Goal: Task Accomplishment & Management: Use online tool/utility

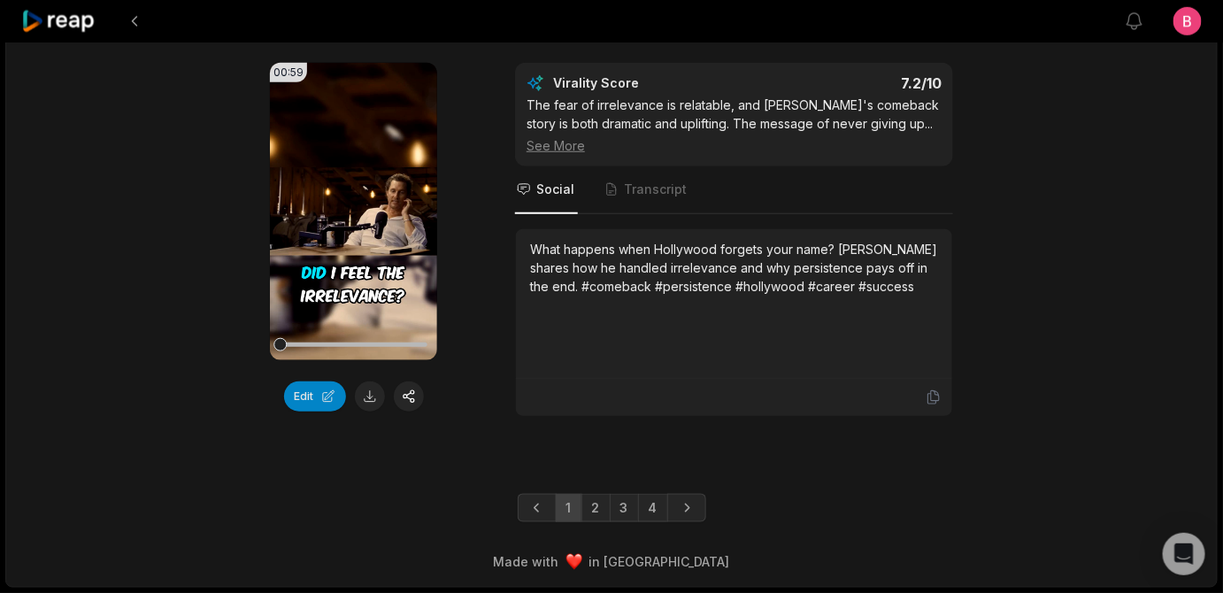
scroll to position [5575, 0]
click at [616, 494] on link "3" at bounding box center [624, 508] width 29 height 28
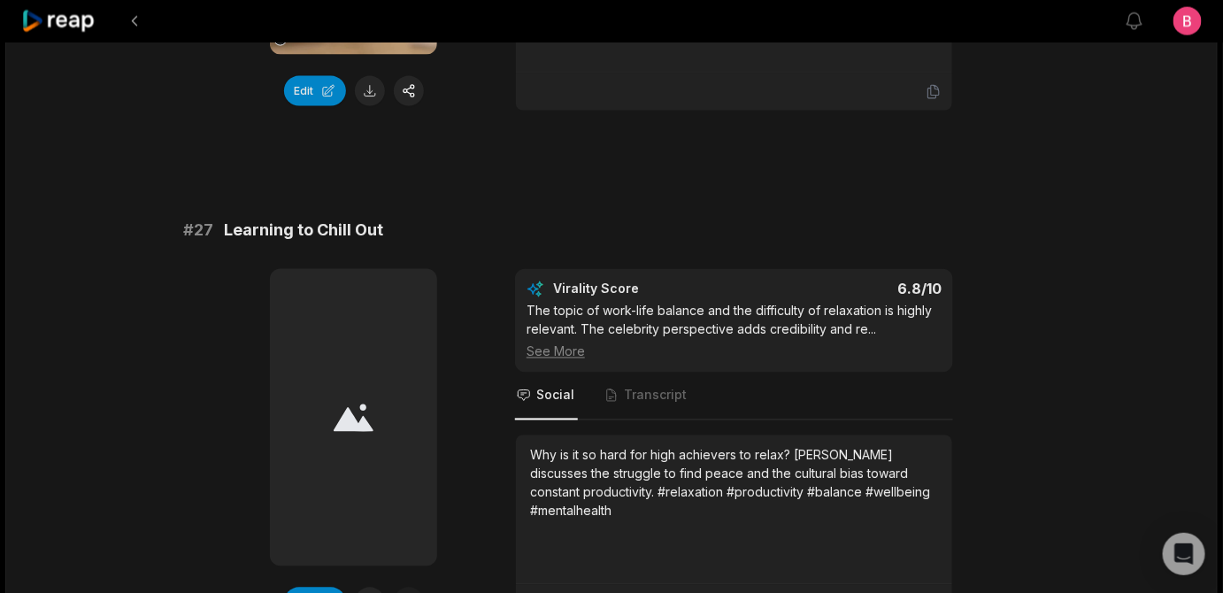
scroll to position [3121, 0]
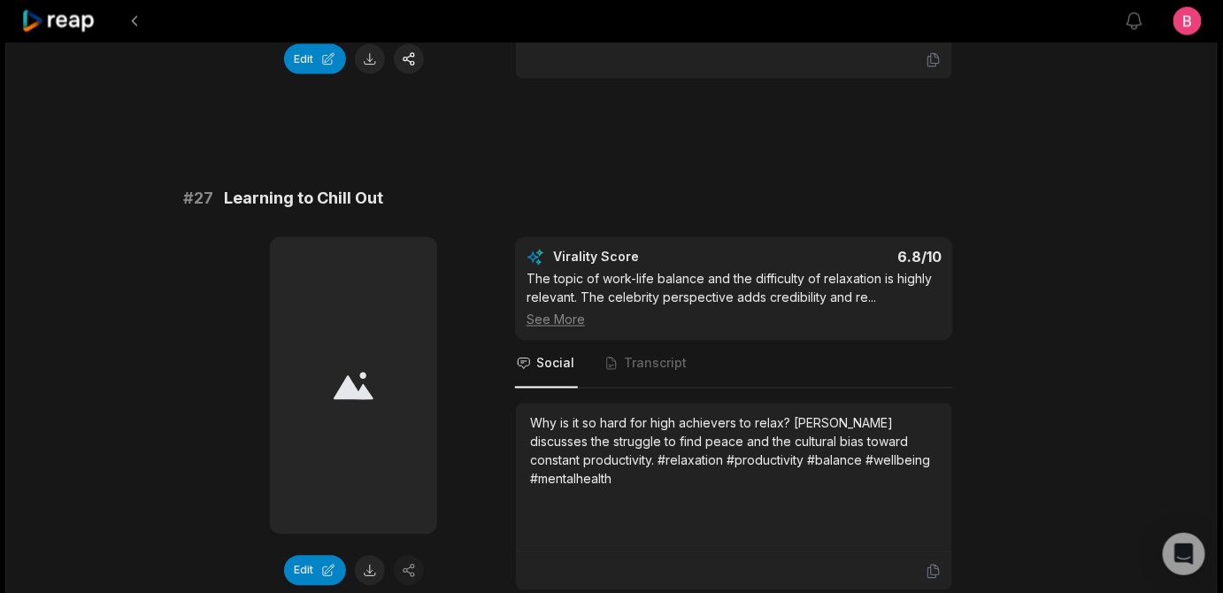
drag, startPoint x: 493, startPoint y: 78, endPoint x: 241, endPoint y: 78, distance: 252.3
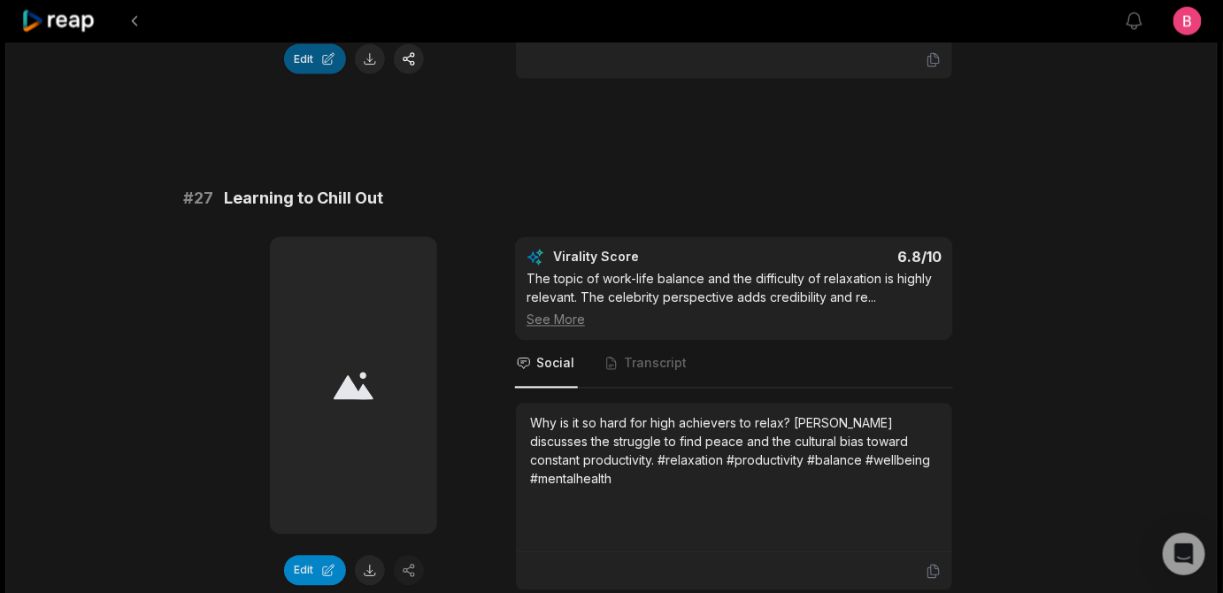
click at [309, 74] on button "Edit" at bounding box center [315, 59] width 62 height 30
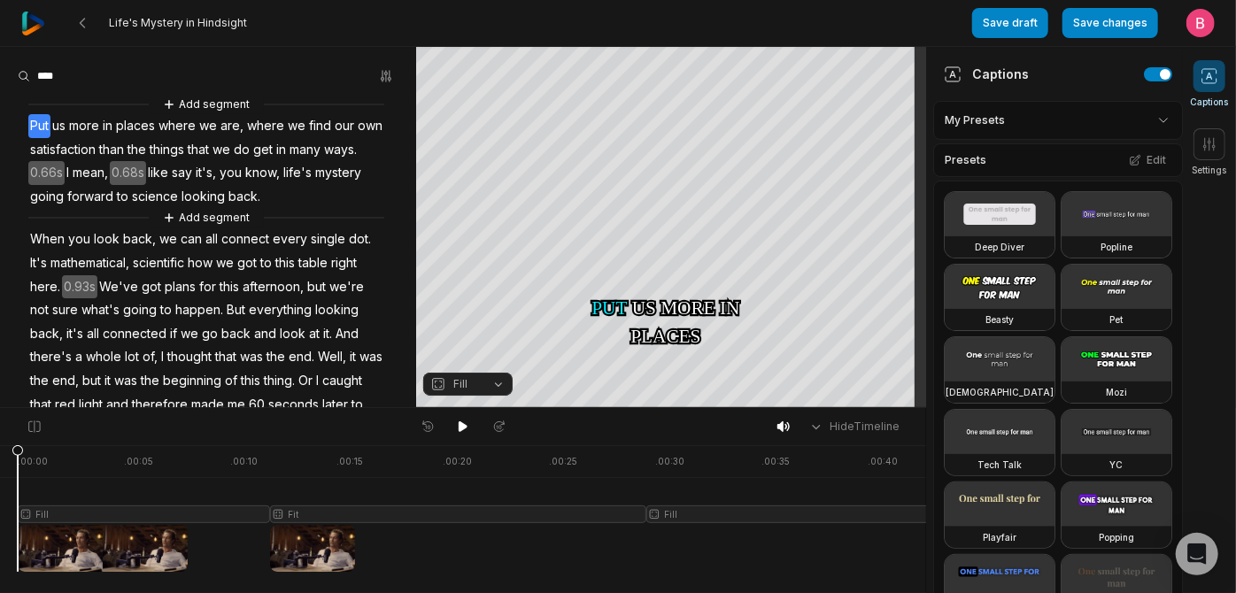
click at [1204, 85] on icon at bounding box center [1209, 76] width 18 height 18
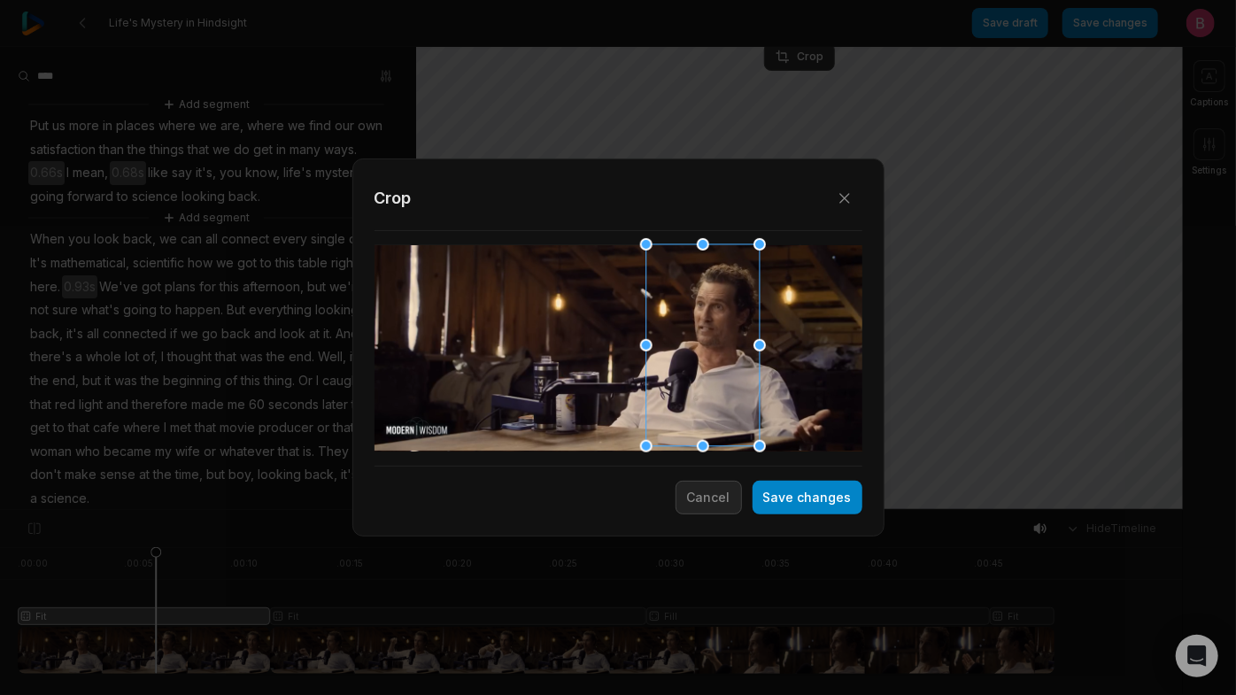
click at [675, 363] on div at bounding box center [696, 346] width 113 height 202
click at [774, 497] on button "Save changes" at bounding box center [807, 498] width 110 height 34
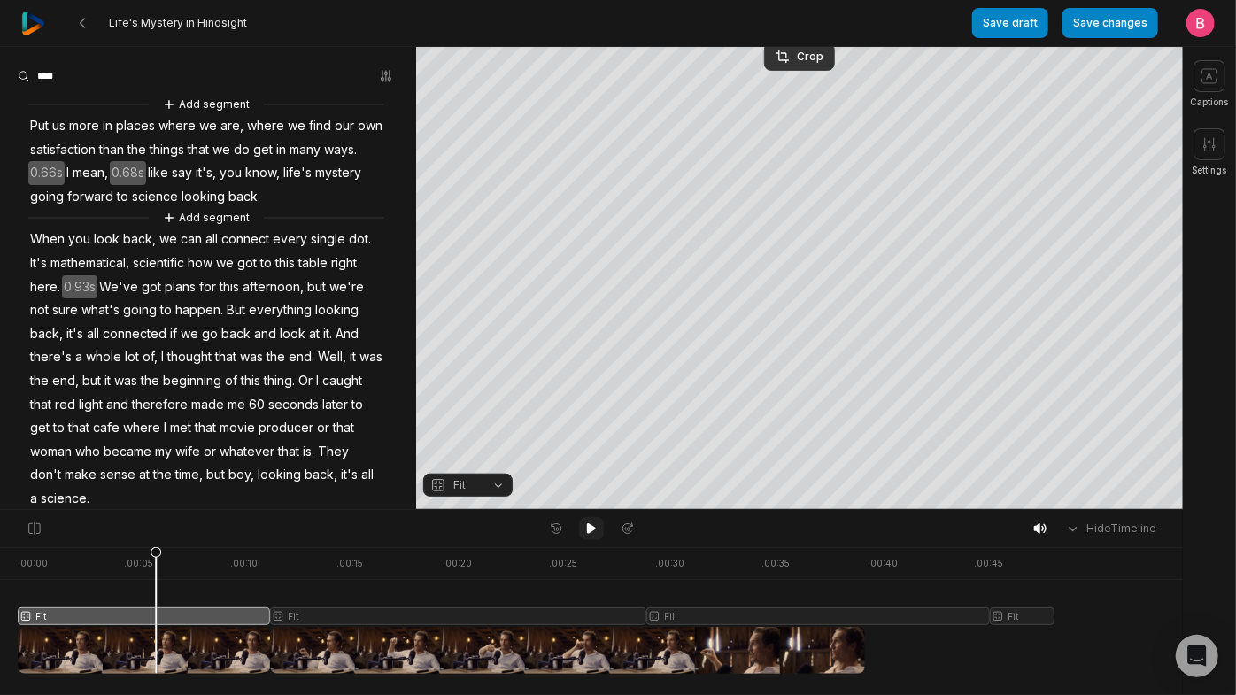
click at [591, 534] on icon at bounding box center [591, 528] width 9 height 11
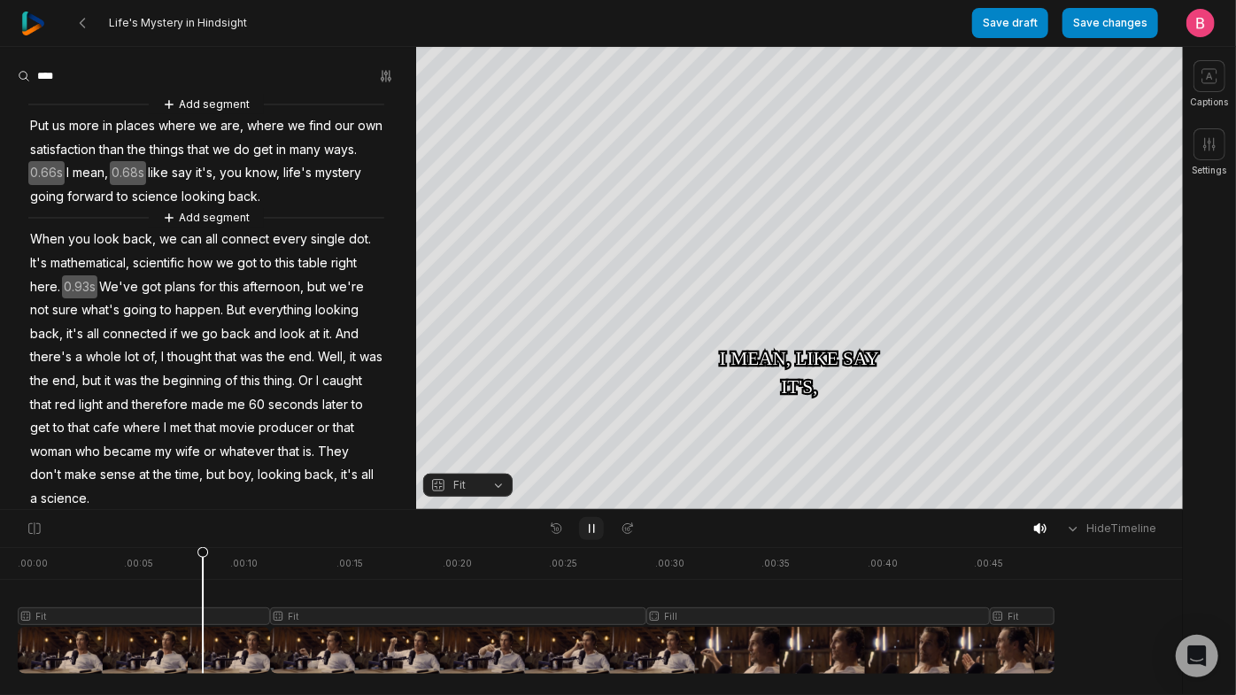
click at [591, 536] on icon at bounding box center [591, 528] width 14 height 14
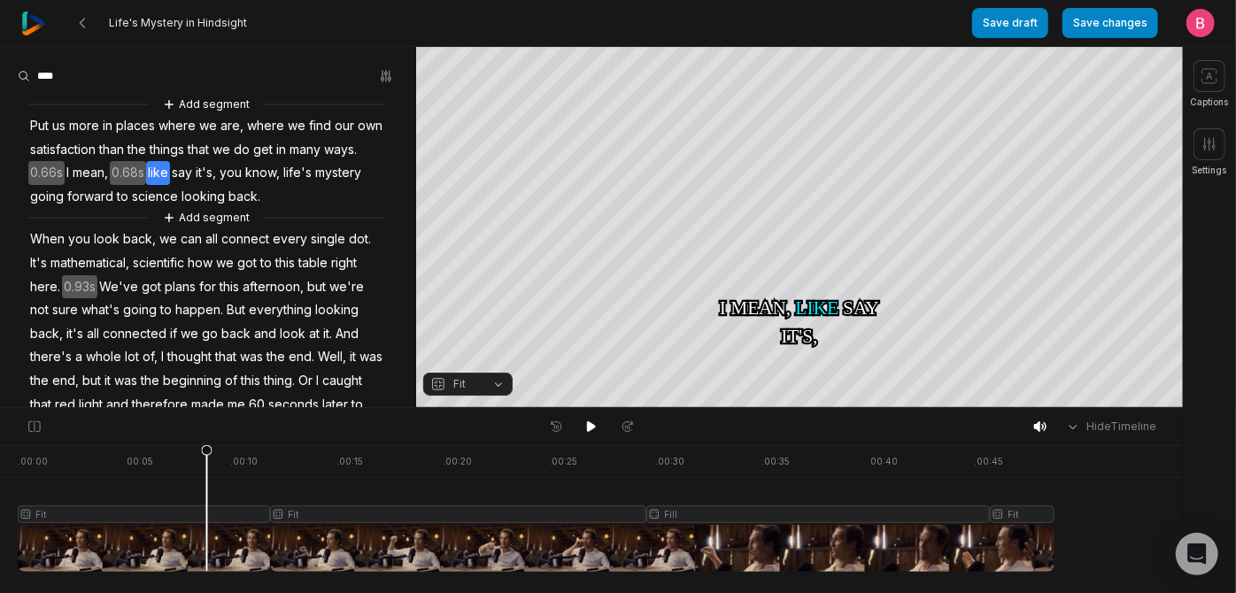
click at [595, 444] on div "Hide Timeline" at bounding box center [591, 426] width 1183 height 37
click at [590, 432] on icon at bounding box center [591, 426] width 9 height 11
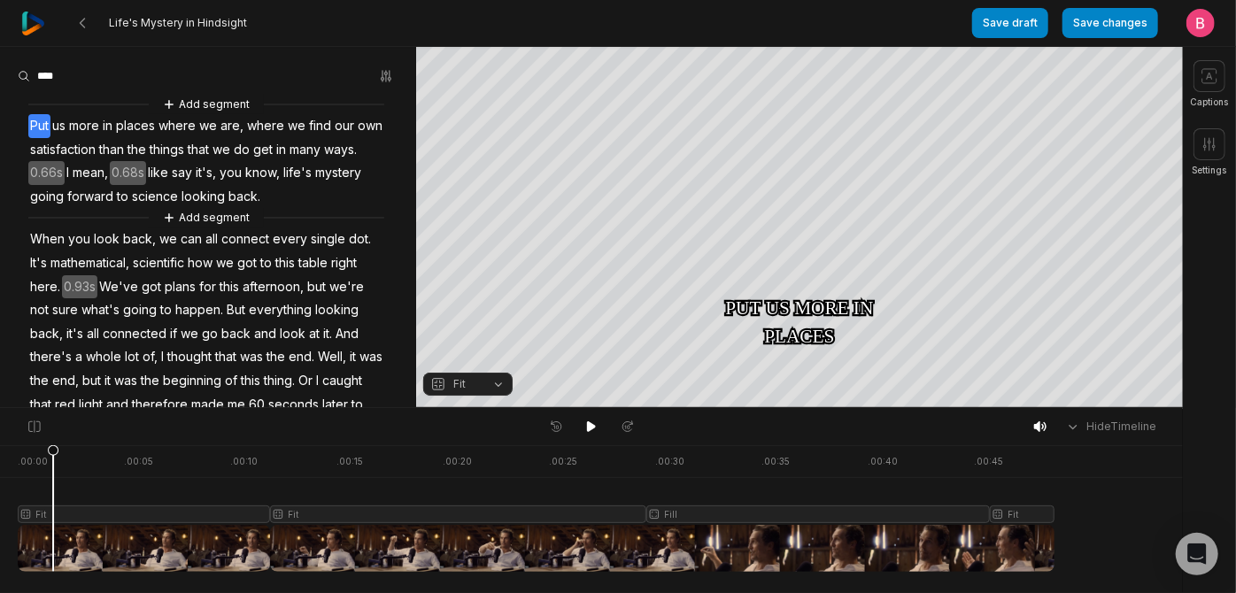
click at [58, 565] on div at bounding box center [536, 508] width 1037 height 127
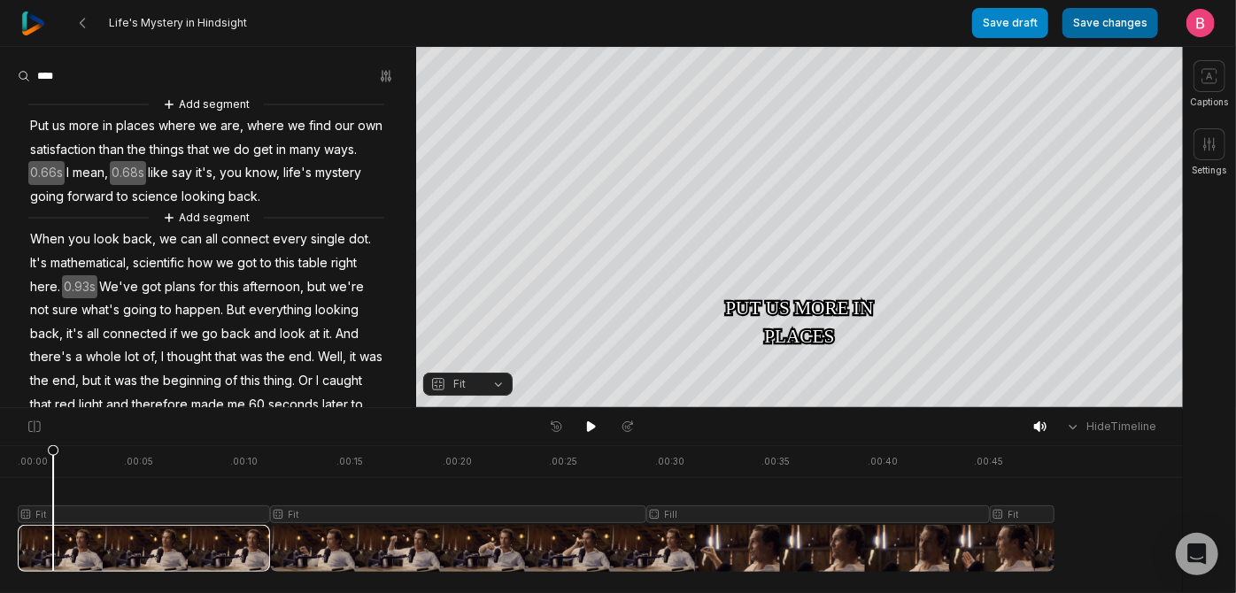
click at [1100, 21] on button "Save changes" at bounding box center [1110, 23] width 96 height 30
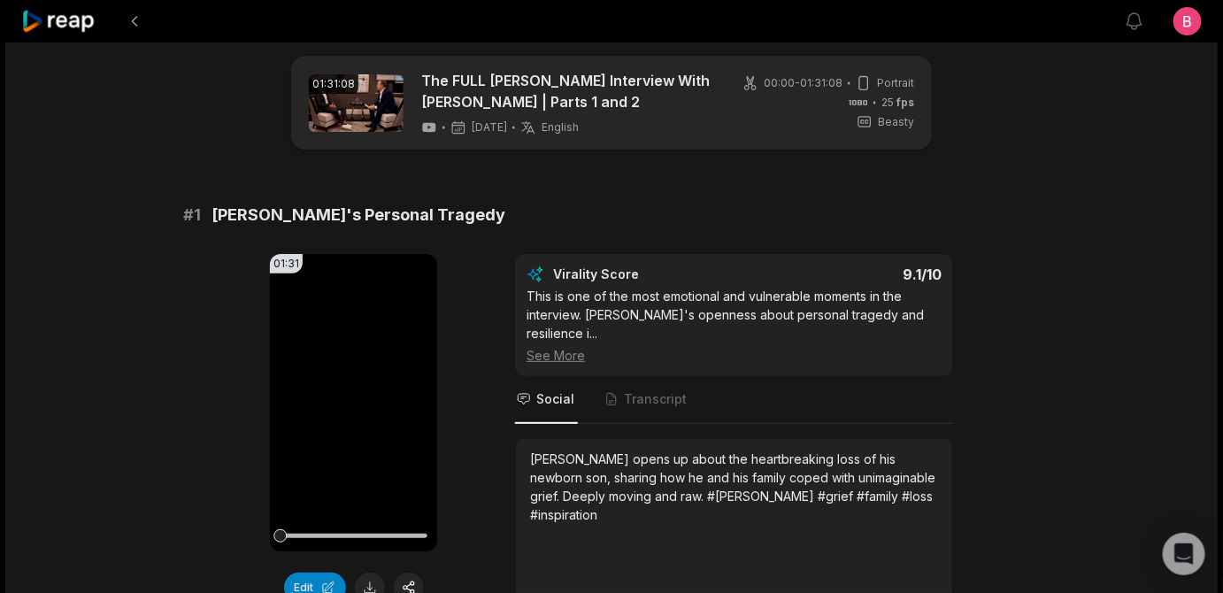
click at [75, 28] on icon at bounding box center [58, 22] width 75 height 24
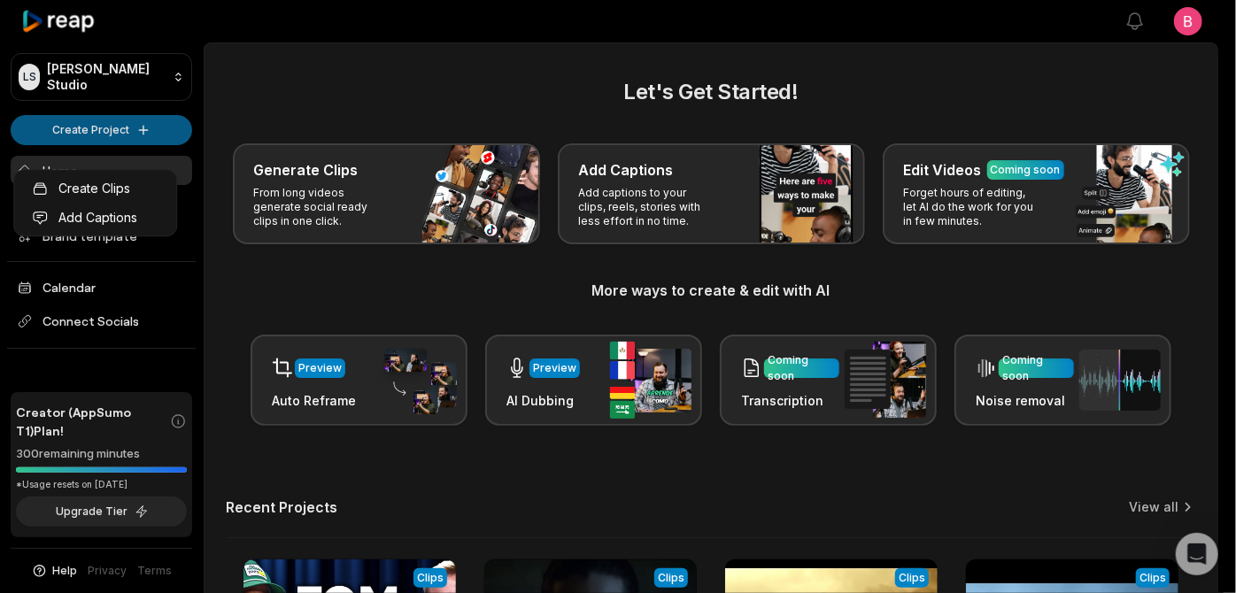
click at [111, 140] on html "LS Logan's Studio Create Project Home Projects Brand template Calendar Connect …" at bounding box center [618, 296] width 1236 height 593
click at [294, 289] on html "LS Logan's Studio Create Project Home Projects Brand template Calendar Connect …" at bounding box center [618, 296] width 1236 height 593
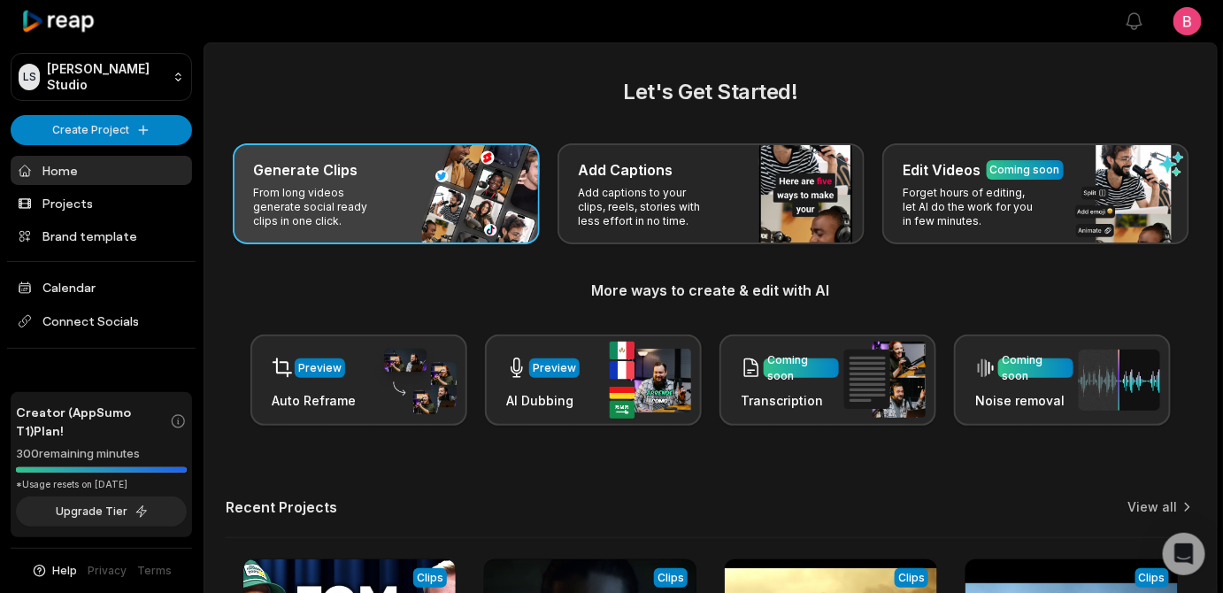
click at [391, 228] on p "From long videos generate social ready clips in one click." at bounding box center [322, 207] width 137 height 42
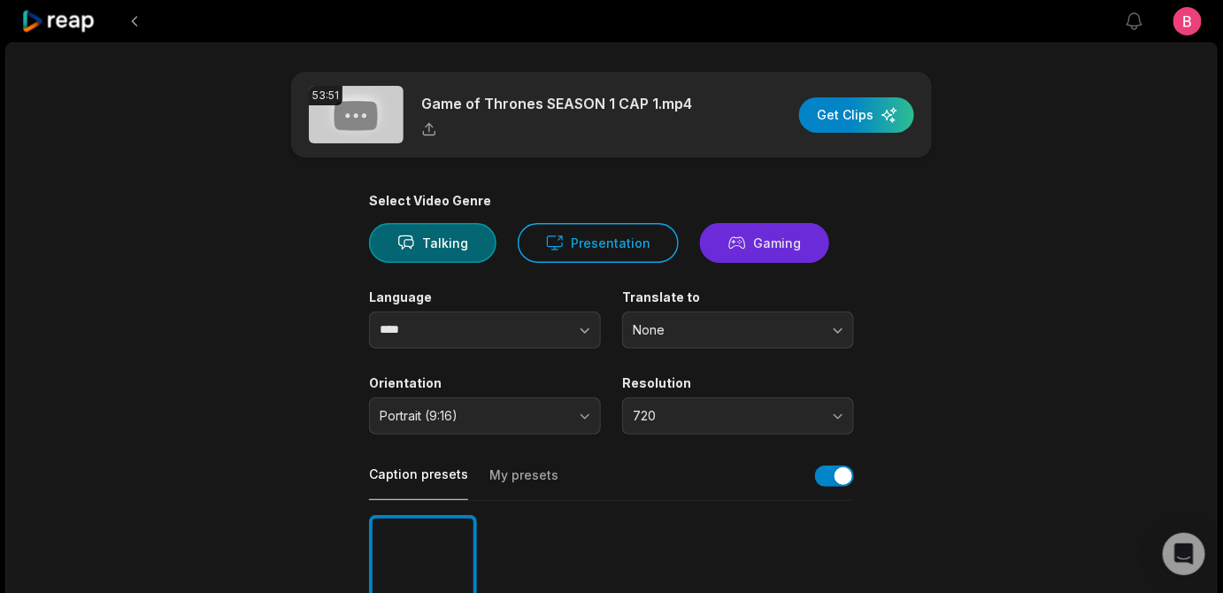
click at [700, 263] on button "Gaming" at bounding box center [764, 243] width 129 height 40
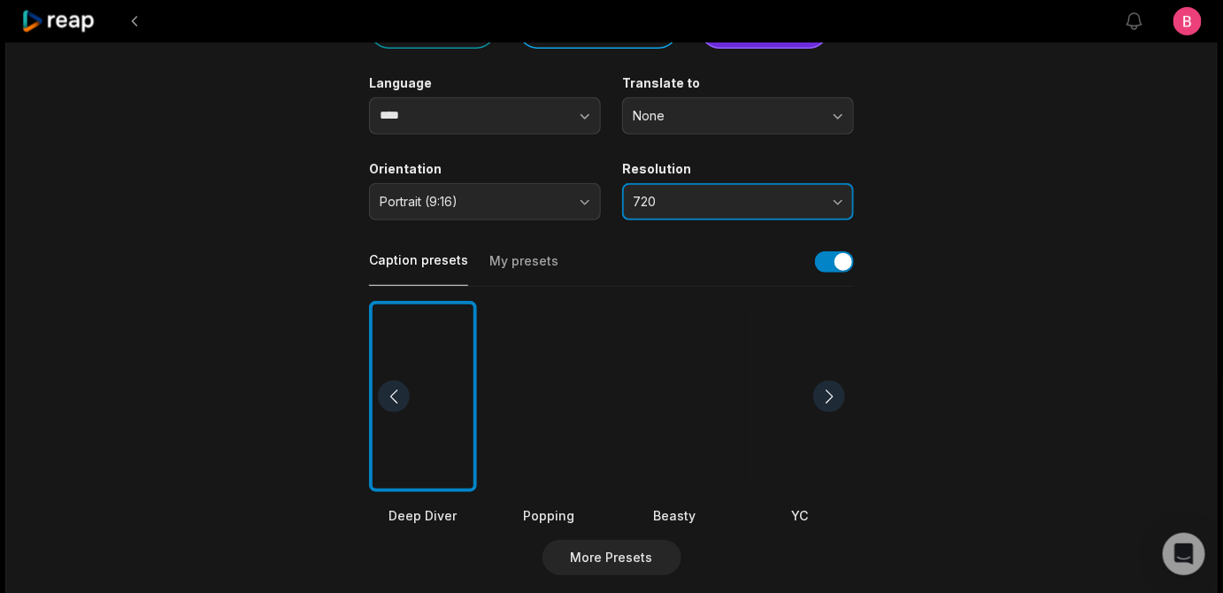
click at [840, 220] on button "720" at bounding box center [738, 201] width 232 height 37
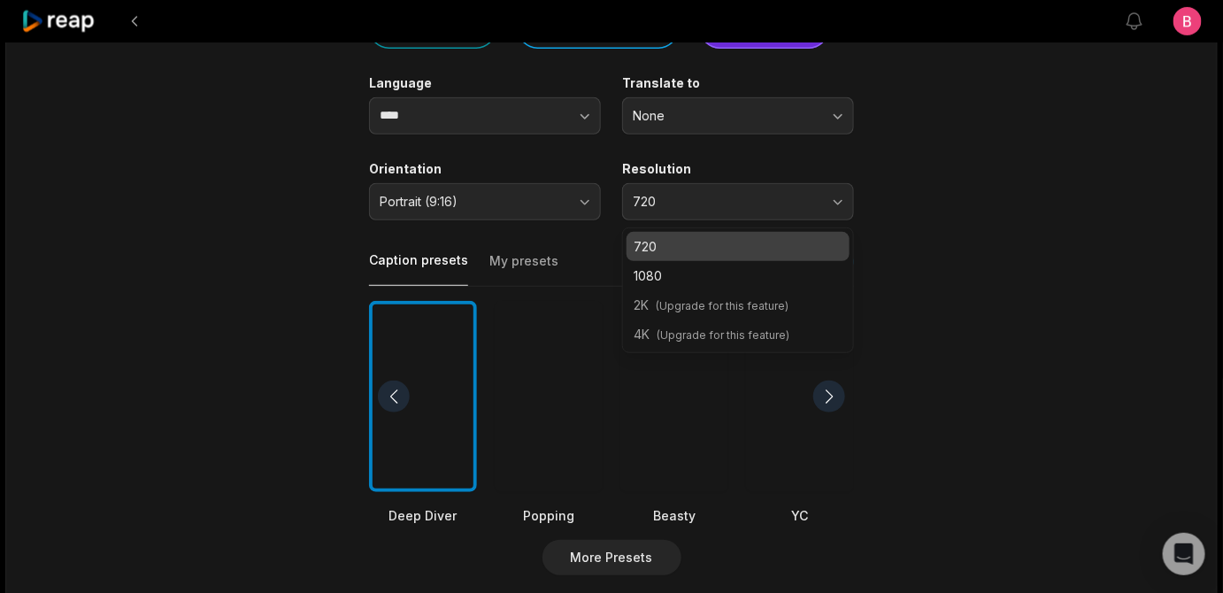
click at [741, 256] on p "720" at bounding box center [738, 246] width 209 height 19
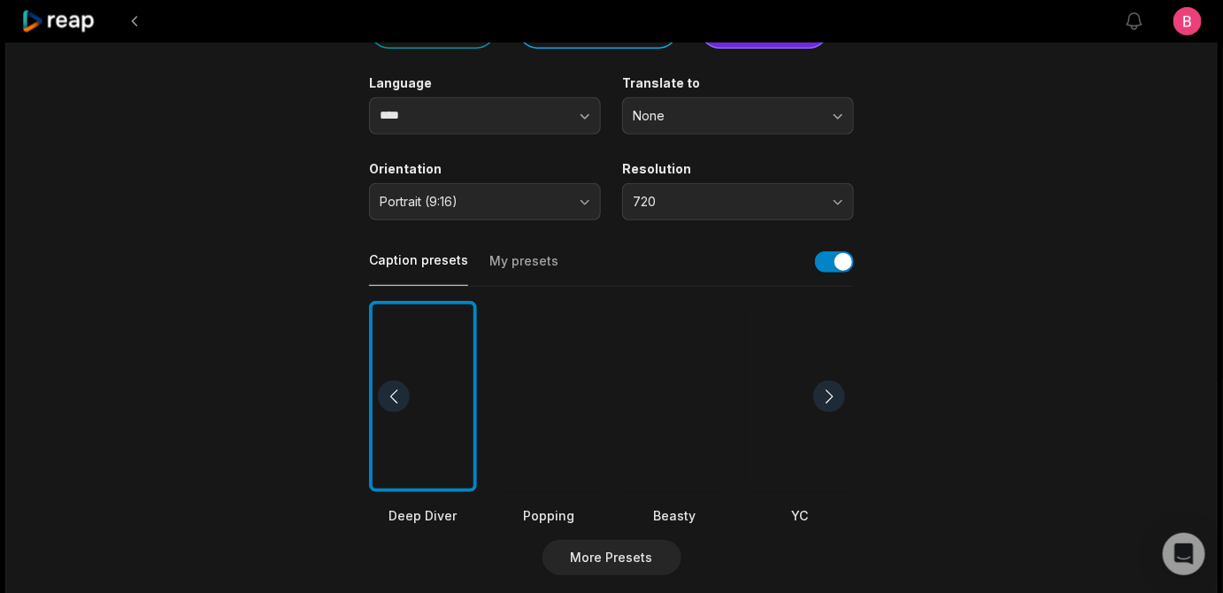
click at [1029, 371] on main "53:51 Game of Thrones SEASON 1 CAP 1.mp4 Get Clips Select Video Genre Talking P…" at bounding box center [611, 395] width 857 height 1076
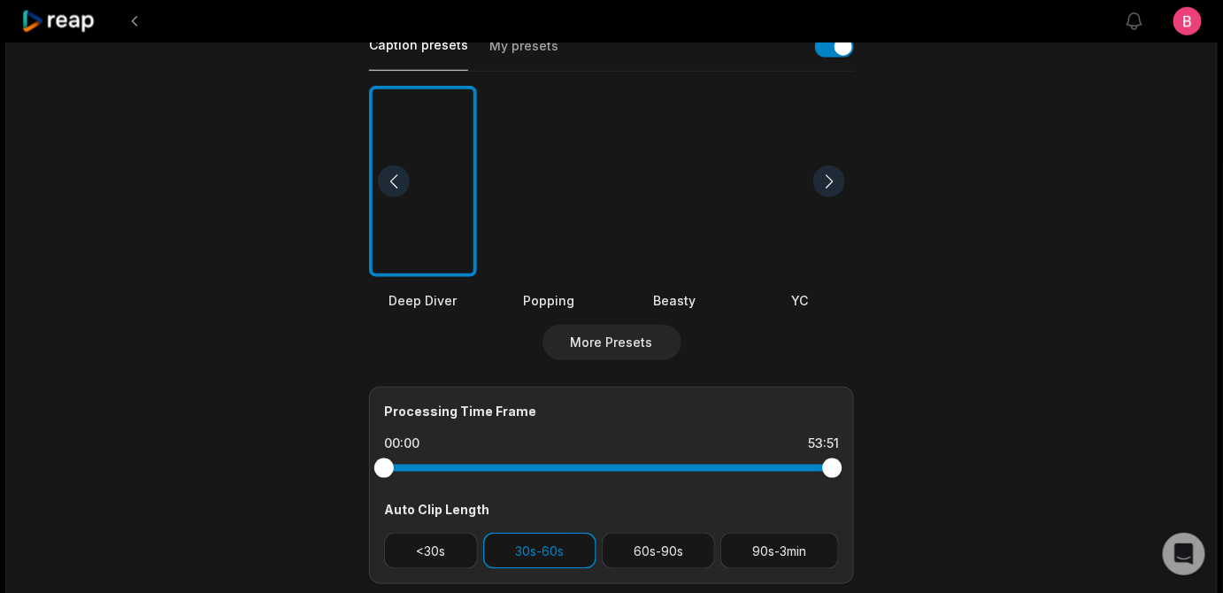
click at [534, 71] on button "My presets" at bounding box center [524, 54] width 69 height 34
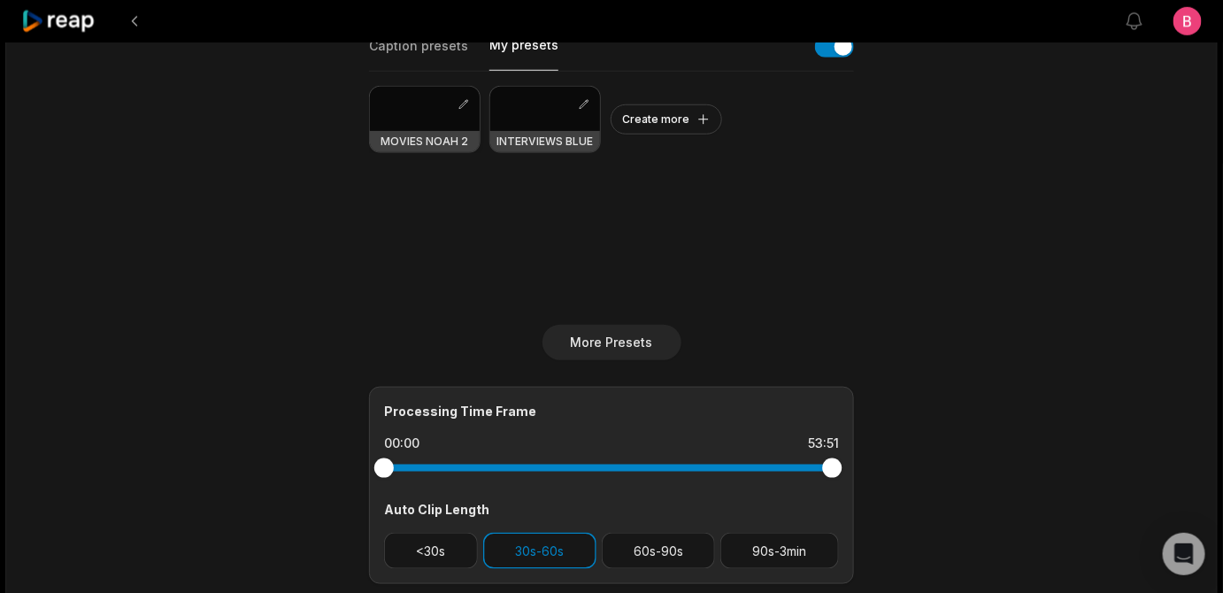
click at [422, 131] on div at bounding box center [425, 109] width 110 height 44
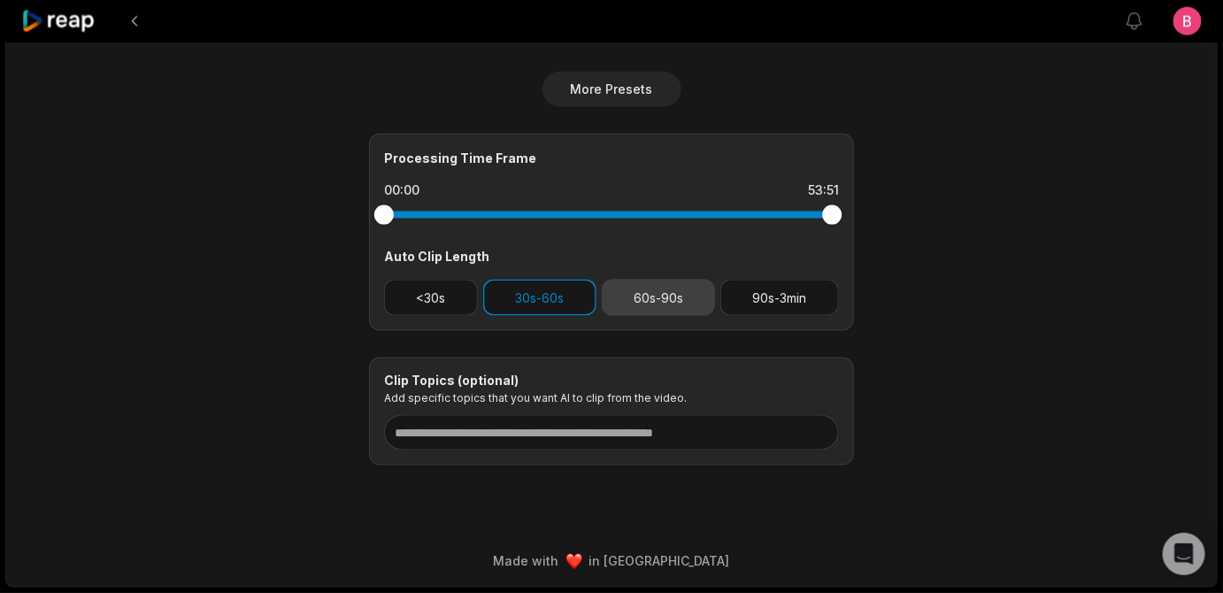
click at [662, 316] on button "60s-90s" at bounding box center [659, 298] width 114 height 36
click at [540, 316] on button "30s-60s" at bounding box center [539, 298] width 113 height 36
click at [568, 316] on button "30s-60s" at bounding box center [539, 298] width 113 height 36
click at [394, 225] on div at bounding box center [390, 214] width 19 height 19
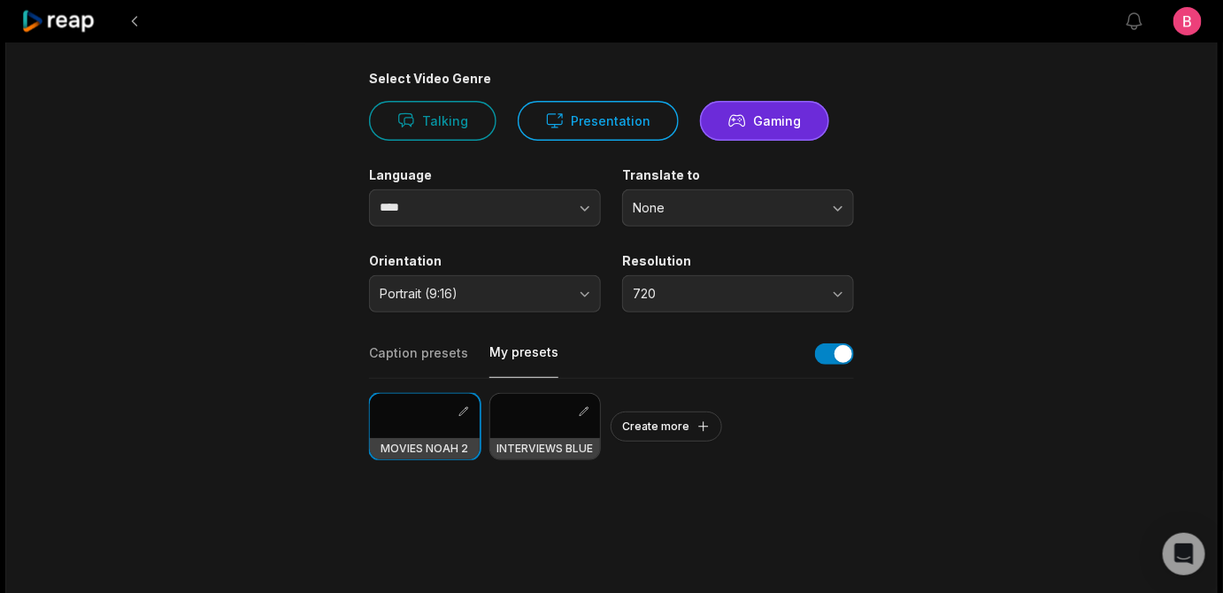
scroll to position [0, 0]
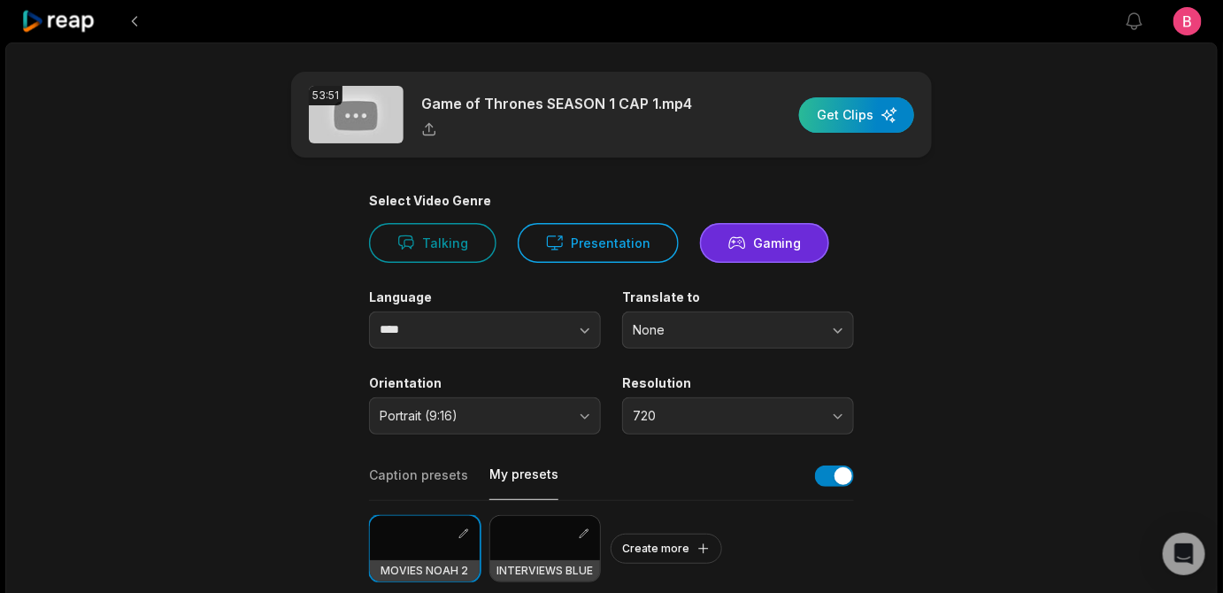
click at [868, 133] on div "button" at bounding box center [856, 114] width 115 height 35
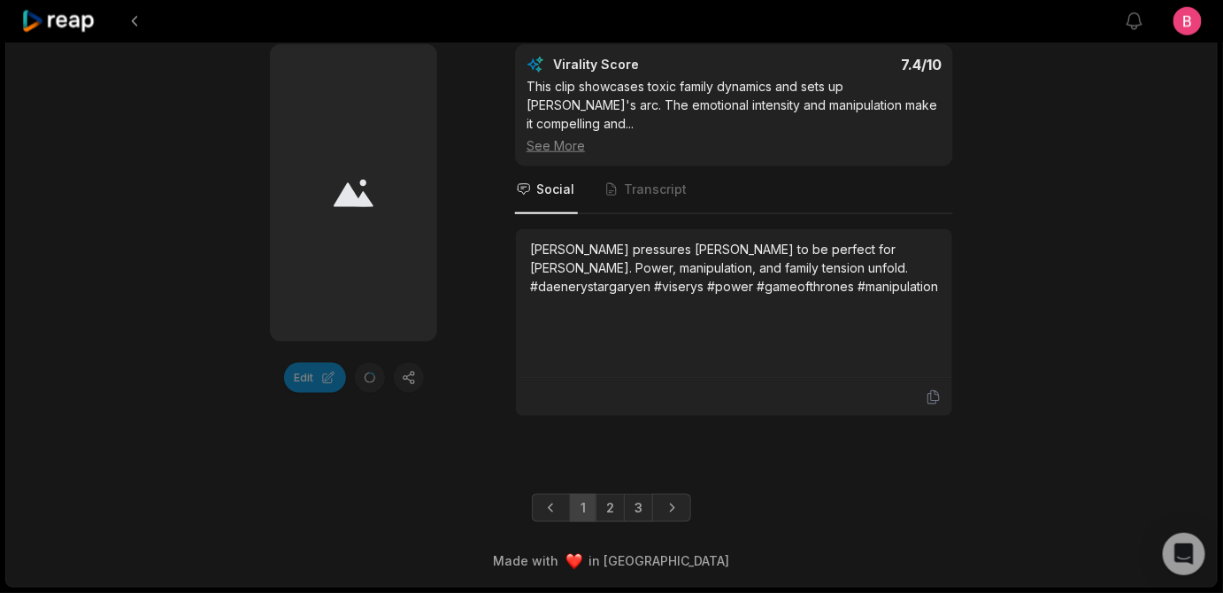
scroll to position [5774, 0]
click at [494, 132] on div "Edit Virality Score 7.4 /10 This clip showcases toxic family dynamics and sets …" at bounding box center [611, 230] width 857 height 373
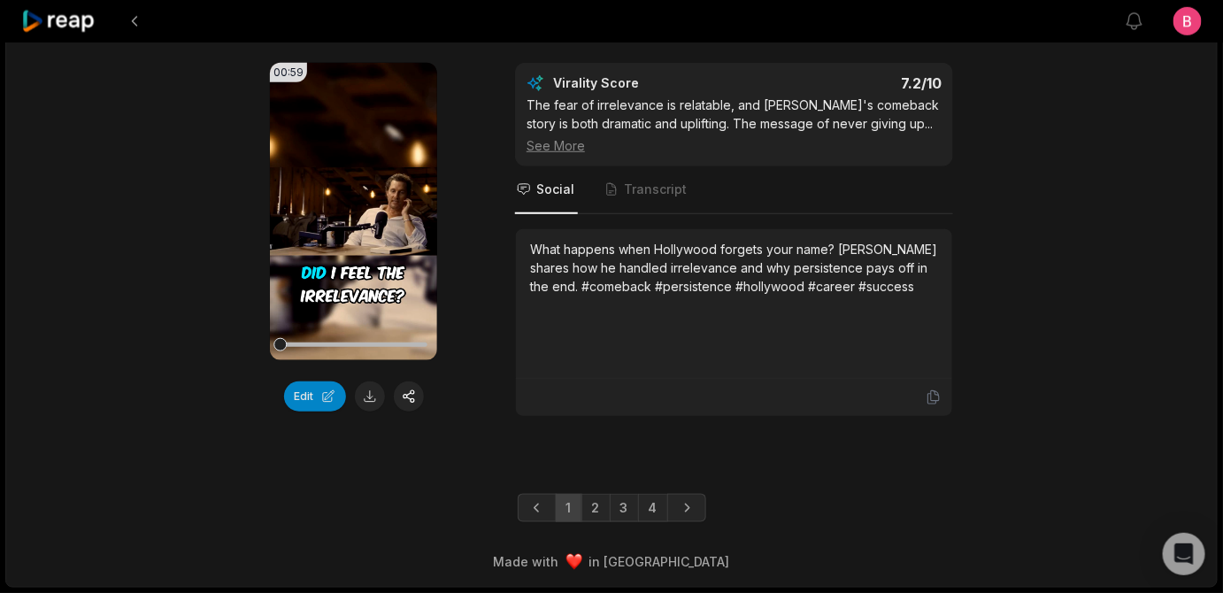
scroll to position [5575, 0]
click at [625, 498] on link "3" at bounding box center [624, 508] width 29 height 28
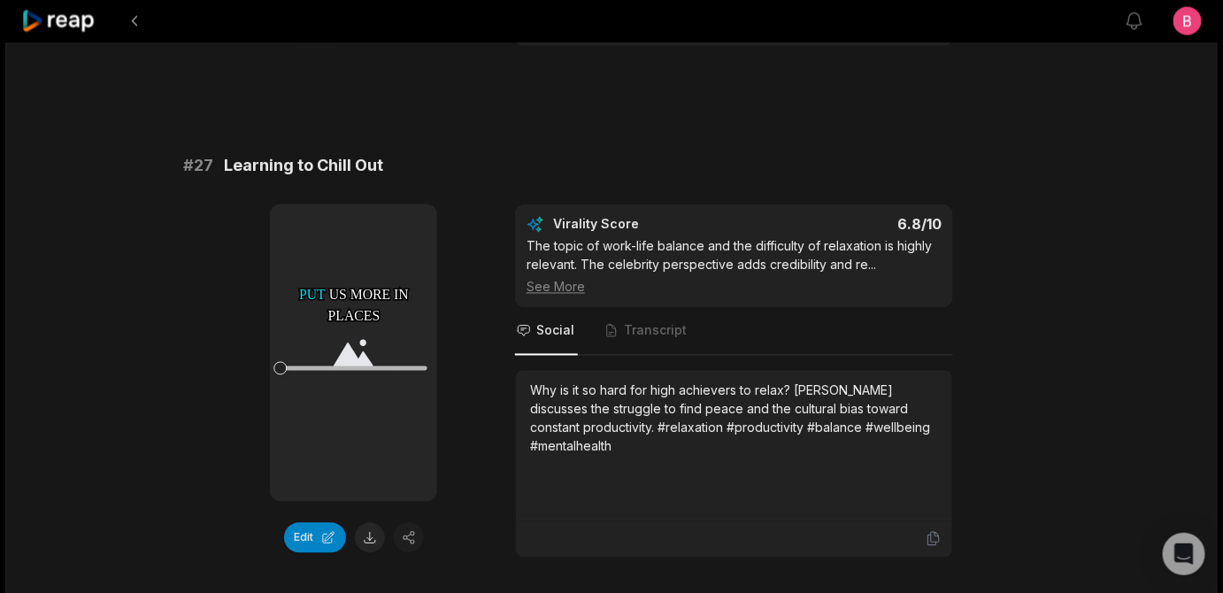
scroll to position [3122, 0]
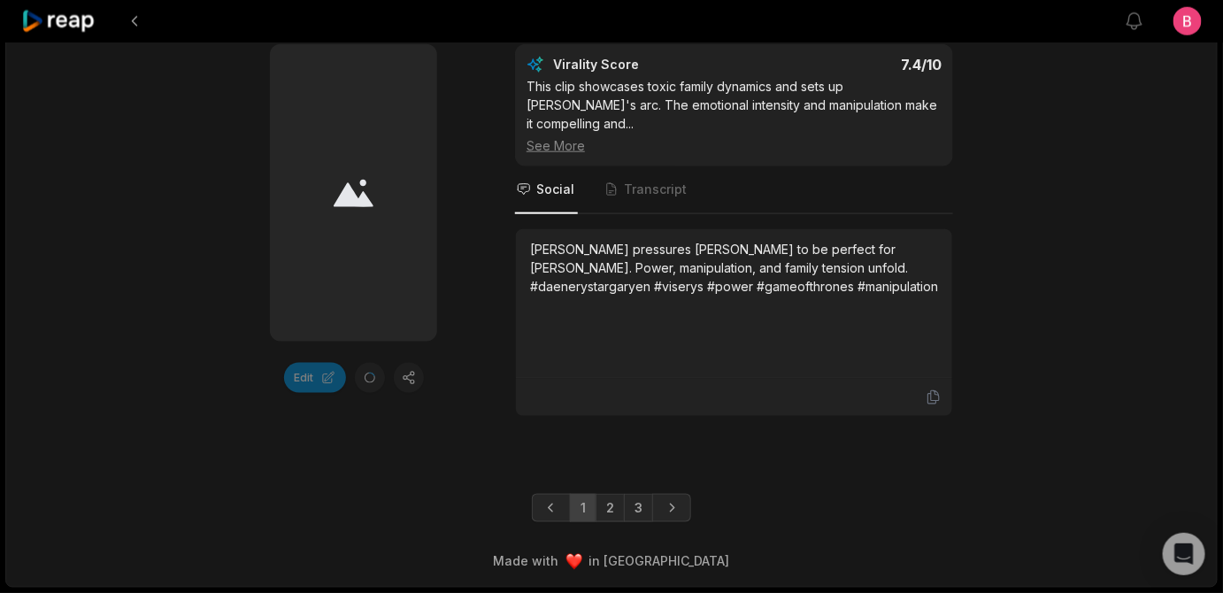
scroll to position [5774, 0]
click at [652, 502] on link "3" at bounding box center [638, 508] width 29 height 28
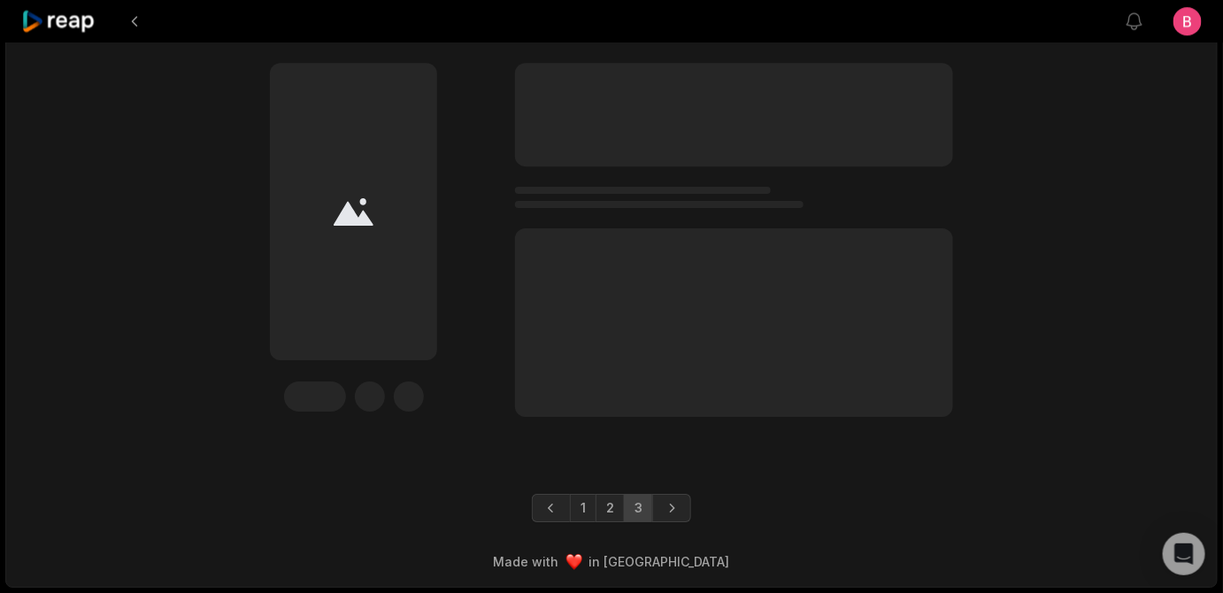
scroll to position [4543, 0]
click at [570, 494] on link "1" at bounding box center [583, 508] width 27 height 28
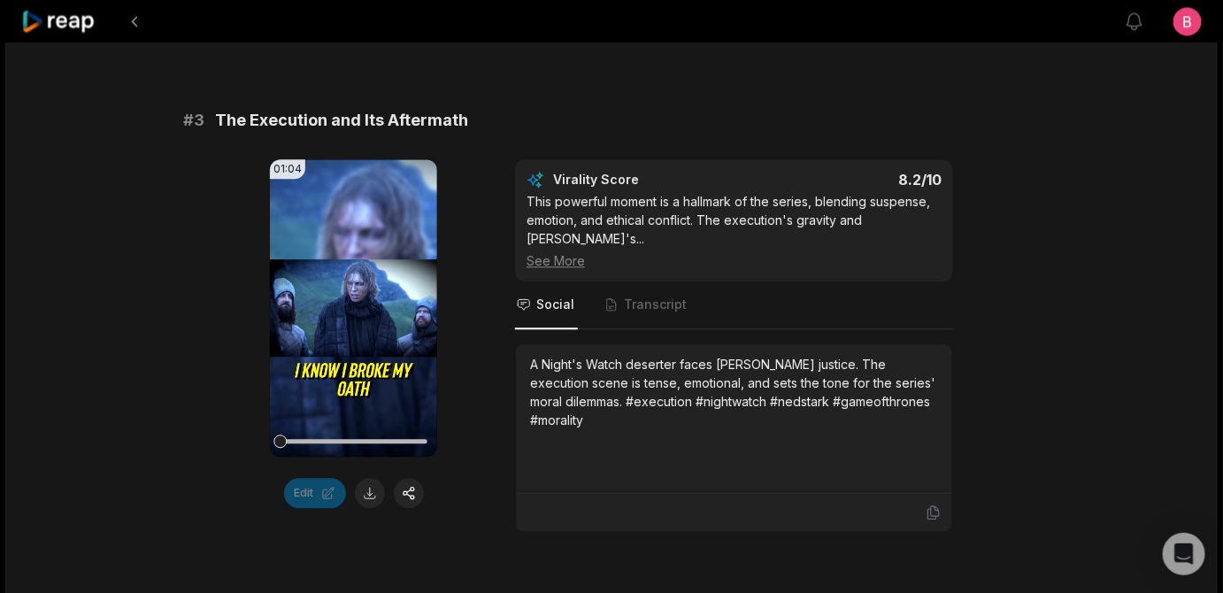
scroll to position [1501, 0]
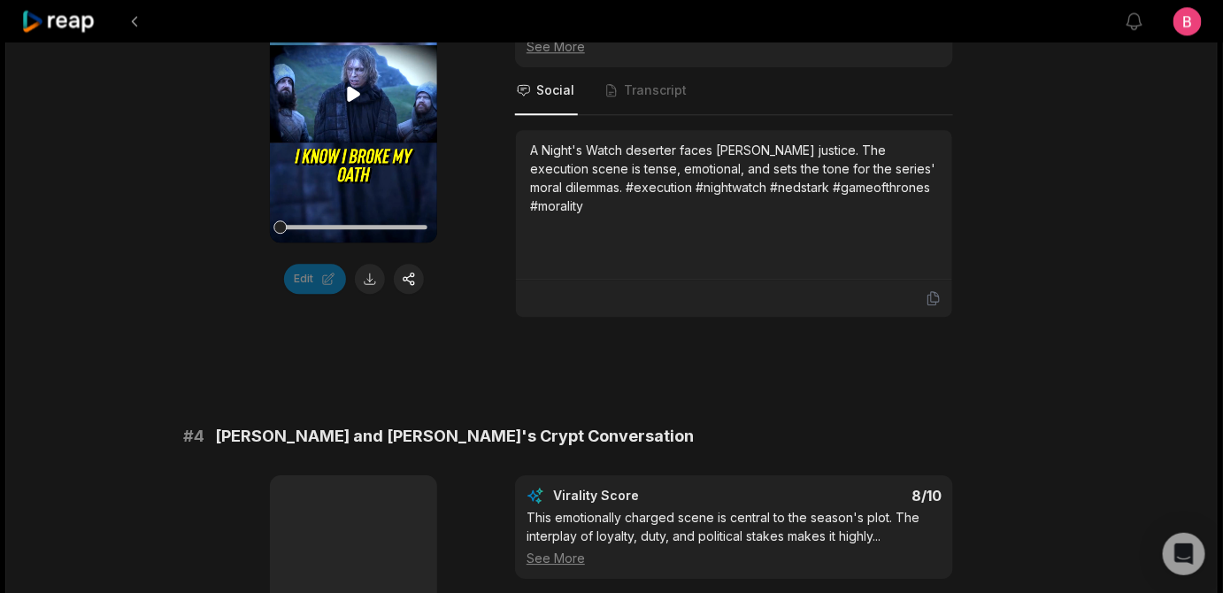
click at [351, 102] on icon at bounding box center [353, 94] width 13 height 15
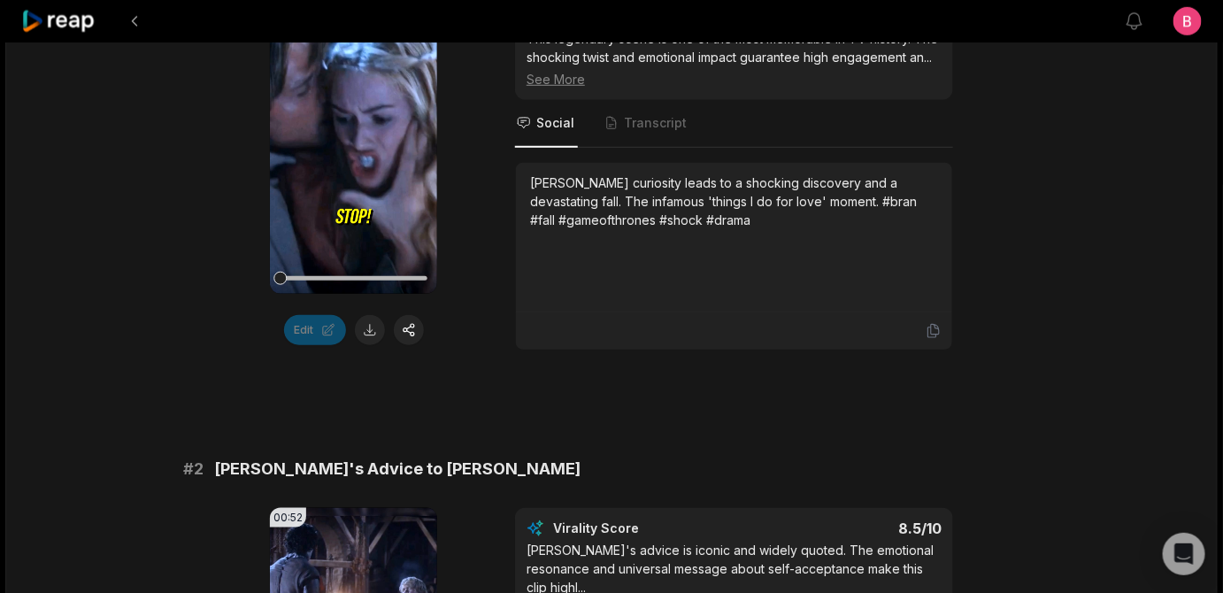
scroll to position [193, 0]
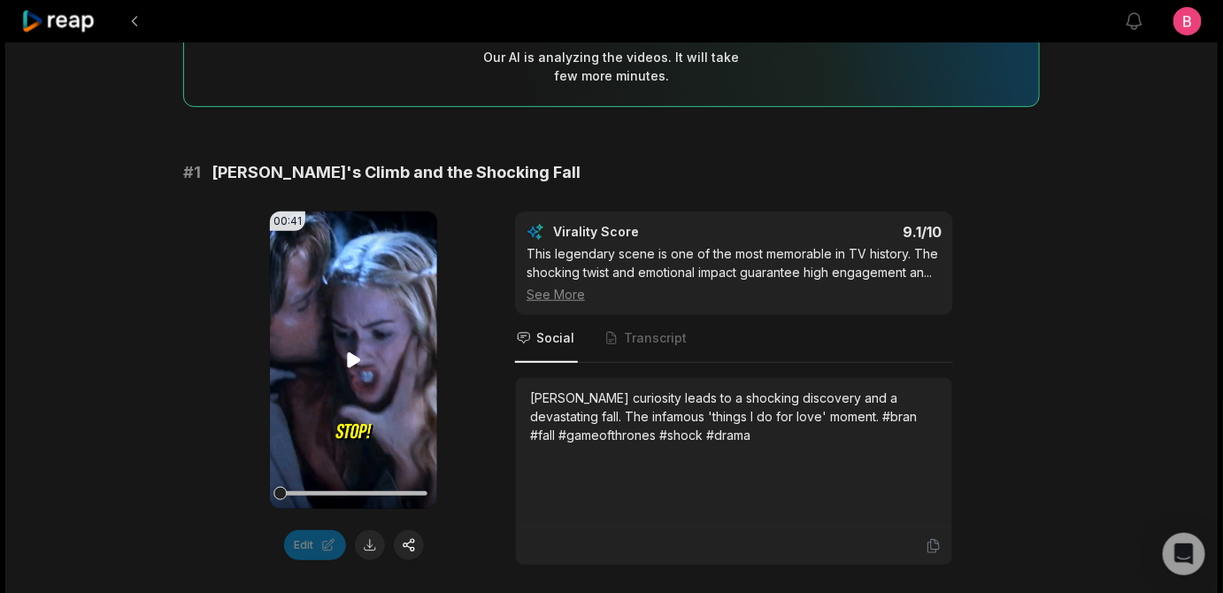
click at [343, 371] on icon at bounding box center [353, 360] width 21 height 21
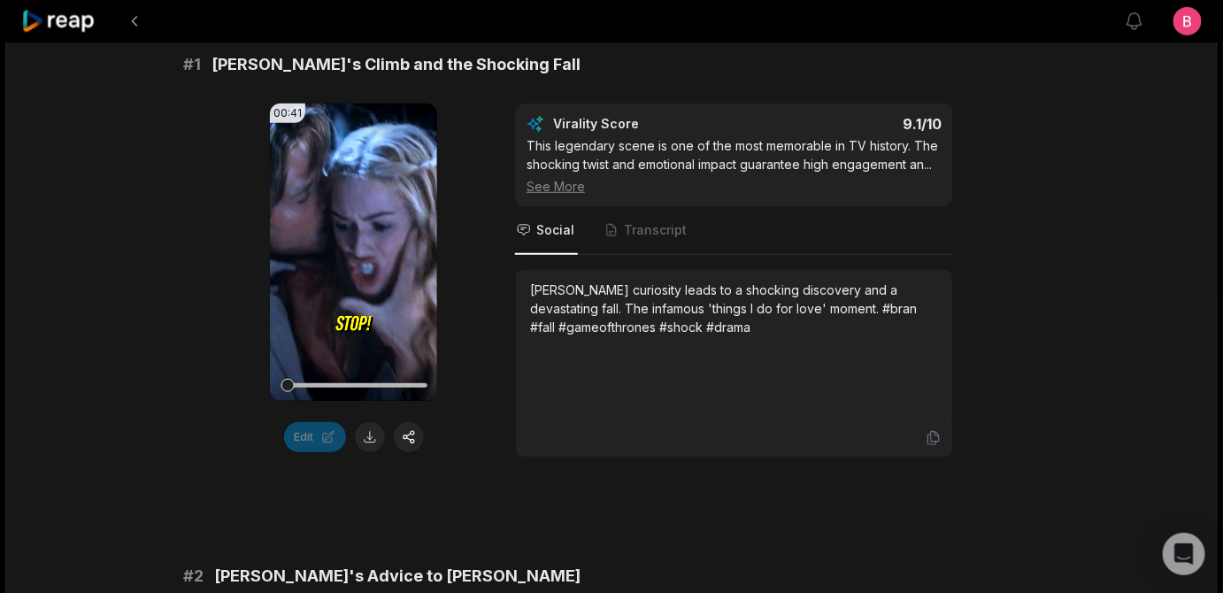
scroll to position [366, 0]
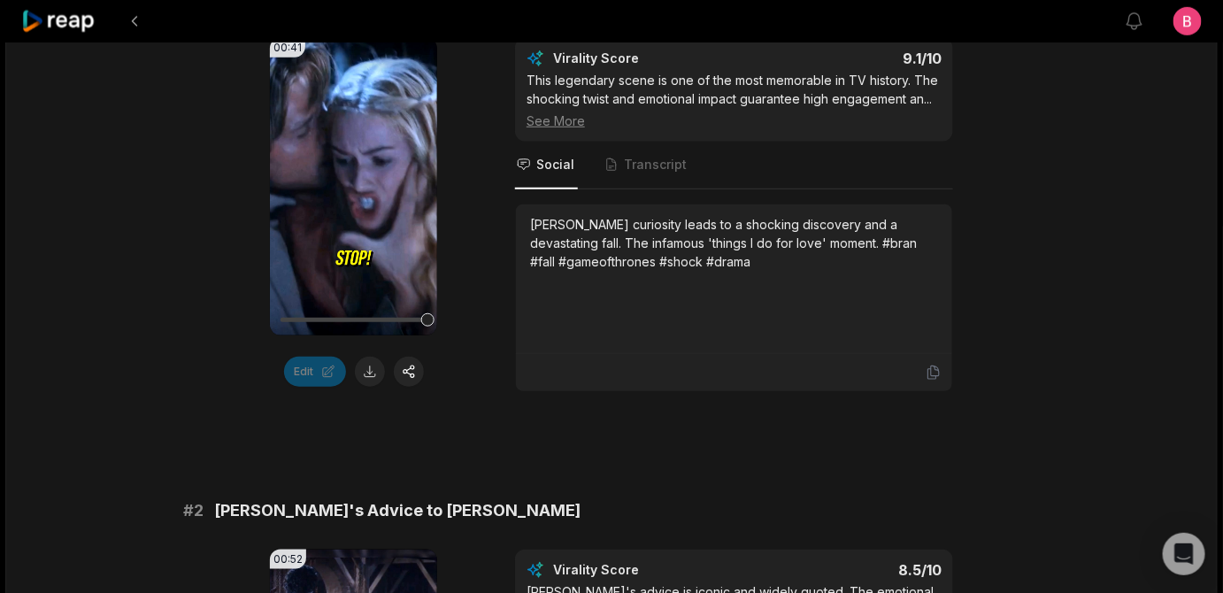
click at [477, 392] on div "00:41 Your browser does not support mp4 format. Edit Virality Score 9.1 /10 Thi…" at bounding box center [611, 215] width 857 height 354
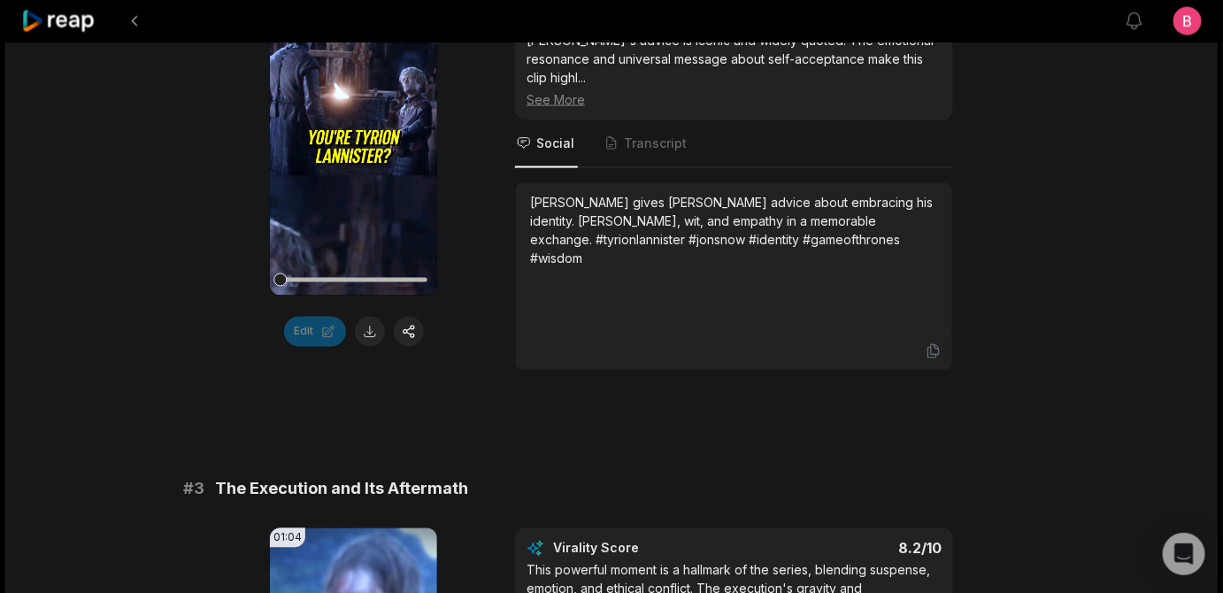
scroll to position [950, 0]
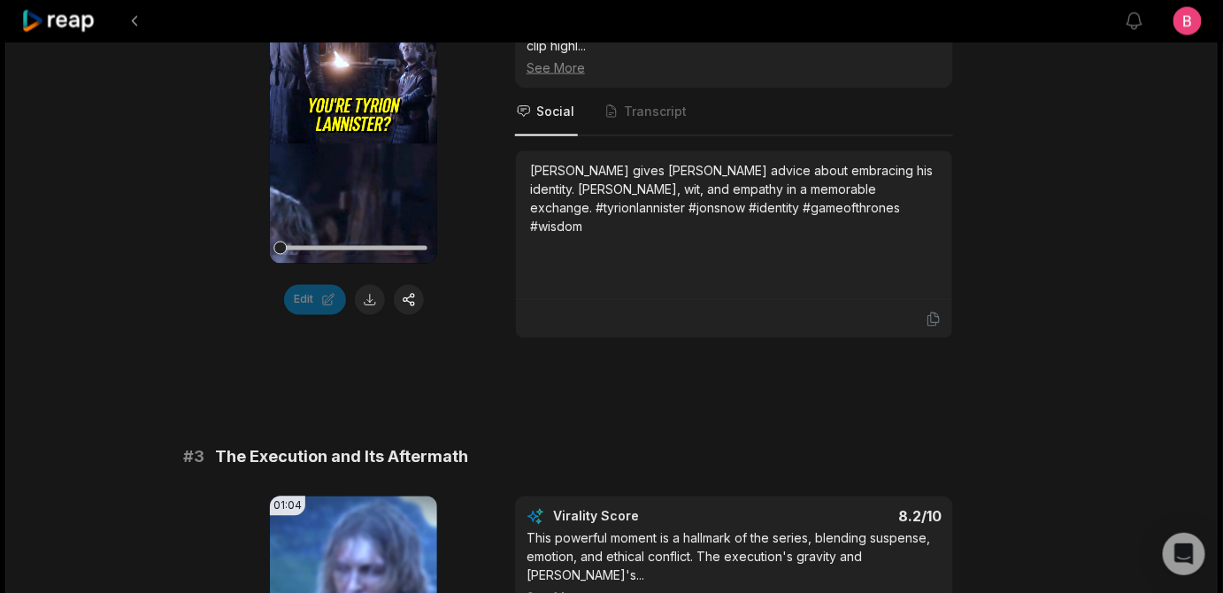
click at [484, 339] on div "00:52 Your browser does not support mp4 format. Edit Virality Score 8.5 /10 Tyr…" at bounding box center [611, 152] width 857 height 373
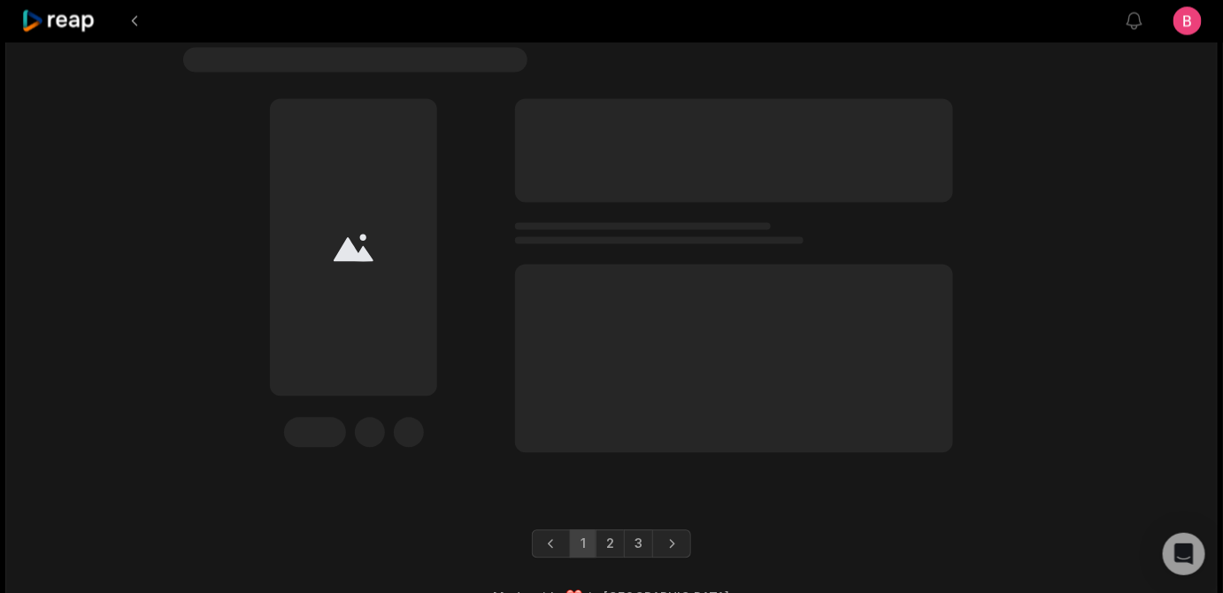
scroll to position [6071, 0]
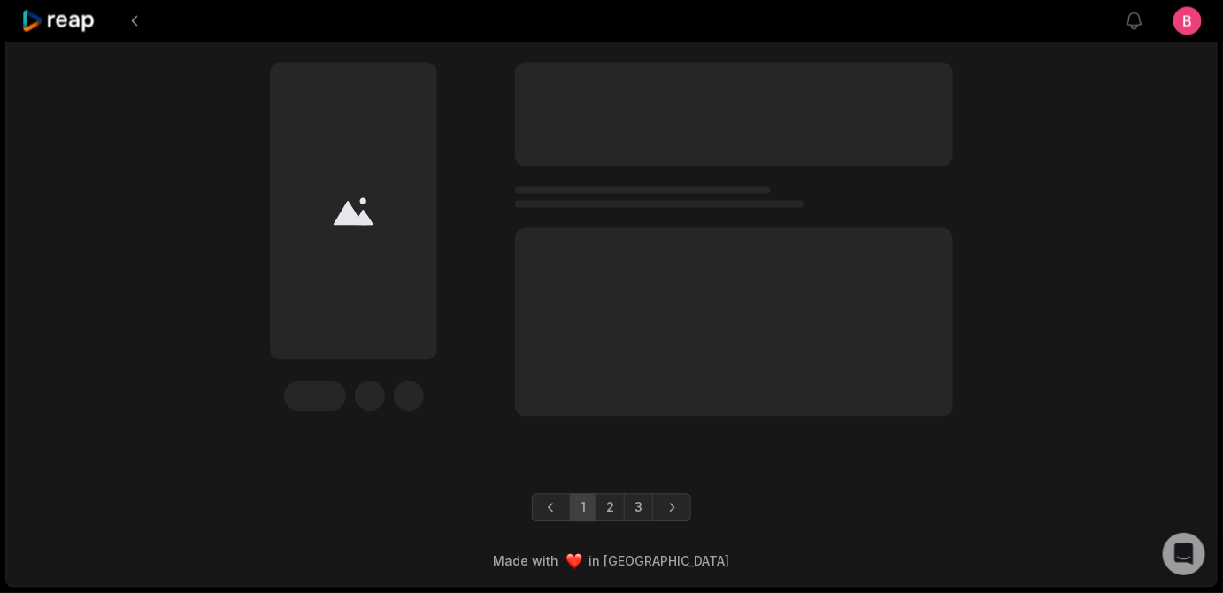
click at [478, 417] on div "Edit" at bounding box center [611, 240] width 857 height 354
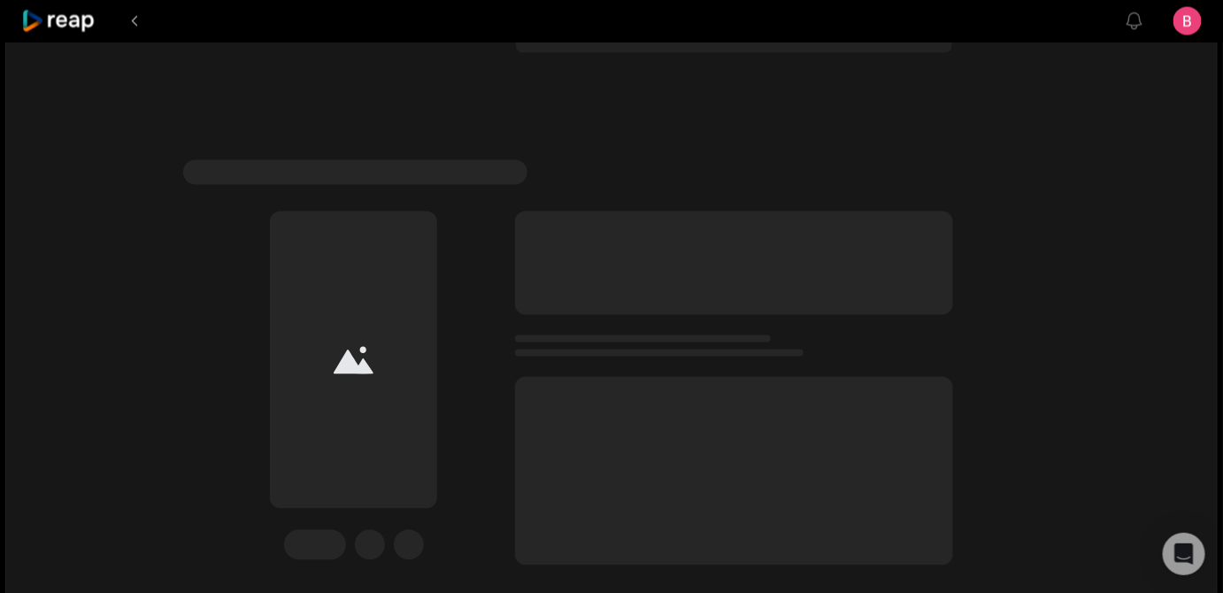
scroll to position [6298, 0]
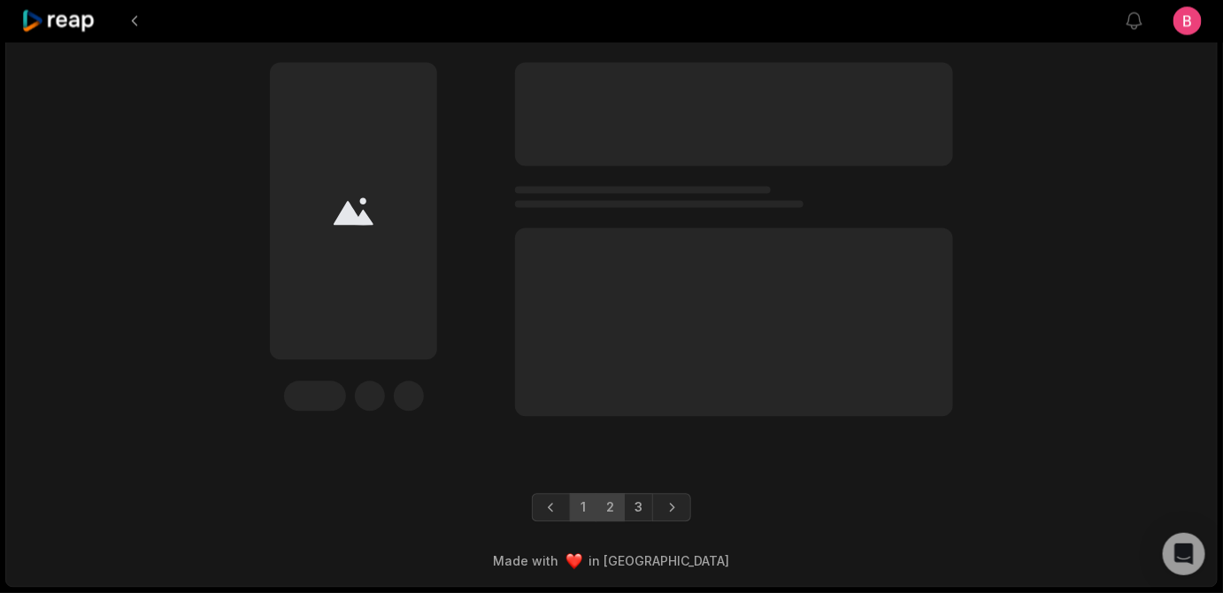
click at [617, 498] on link "2" at bounding box center [610, 508] width 29 height 28
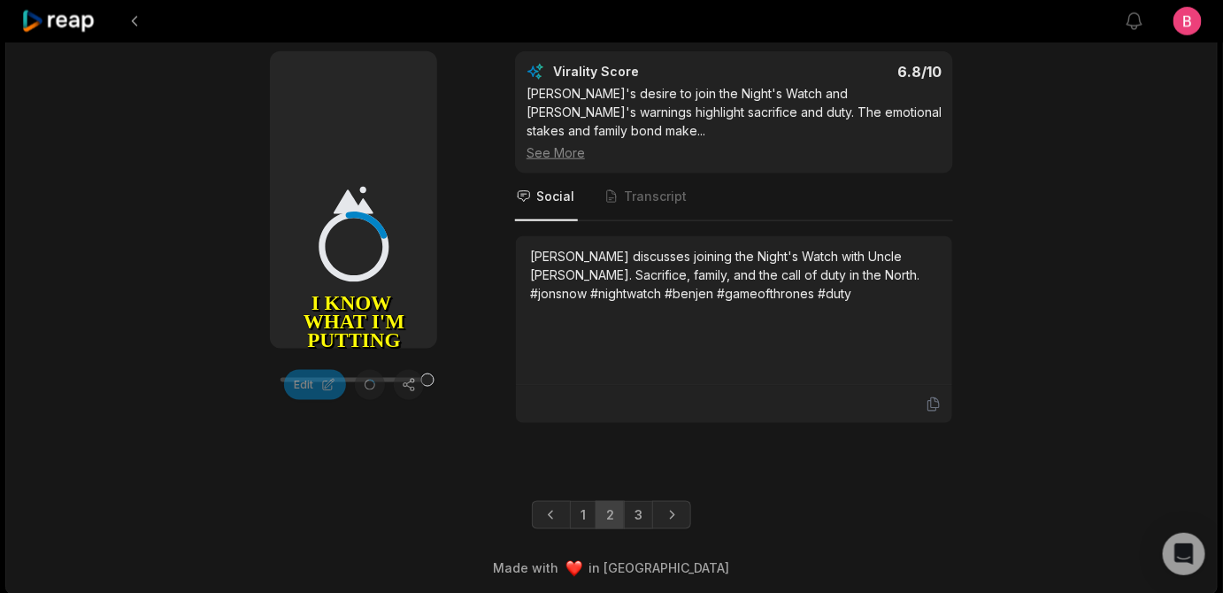
scroll to position [4856, 0]
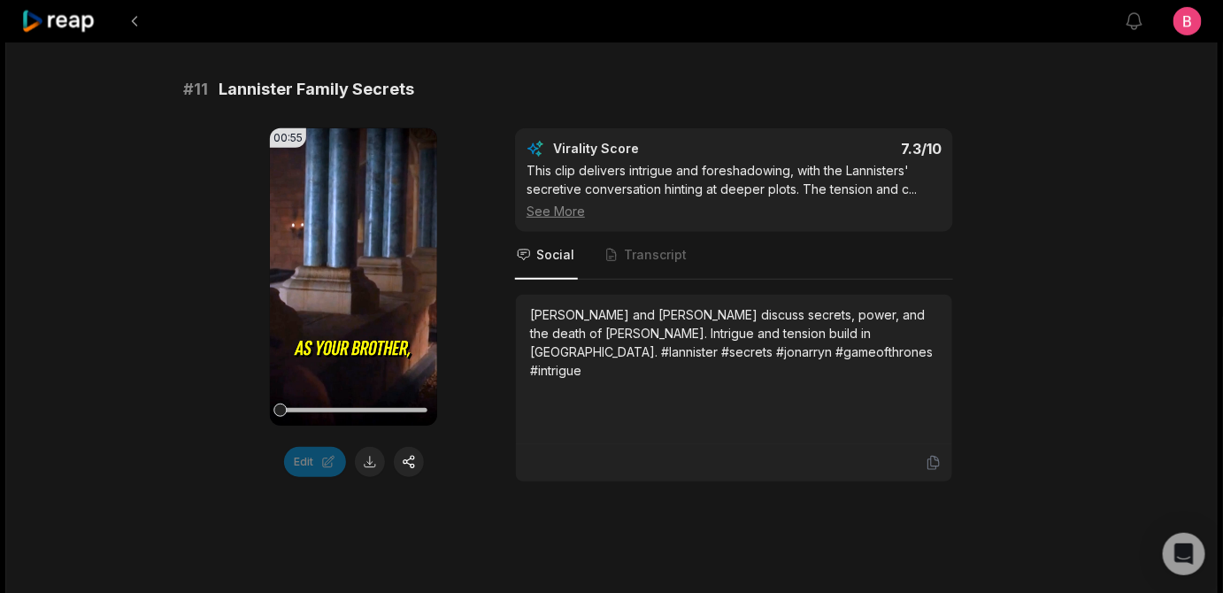
scroll to position [309, 0]
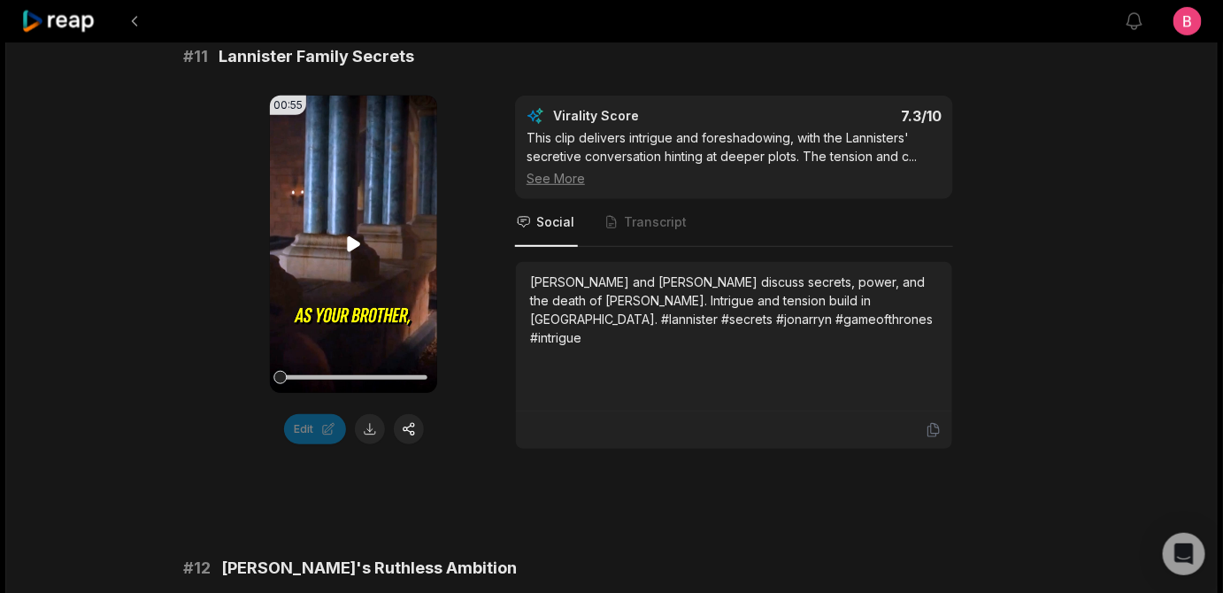
click at [351, 252] on icon at bounding box center [353, 244] width 13 height 15
click at [471, 417] on div "00:55 Your browser does not support mp4 format. Edit Virality Score 7.3 /10 Thi…" at bounding box center [611, 273] width 857 height 354
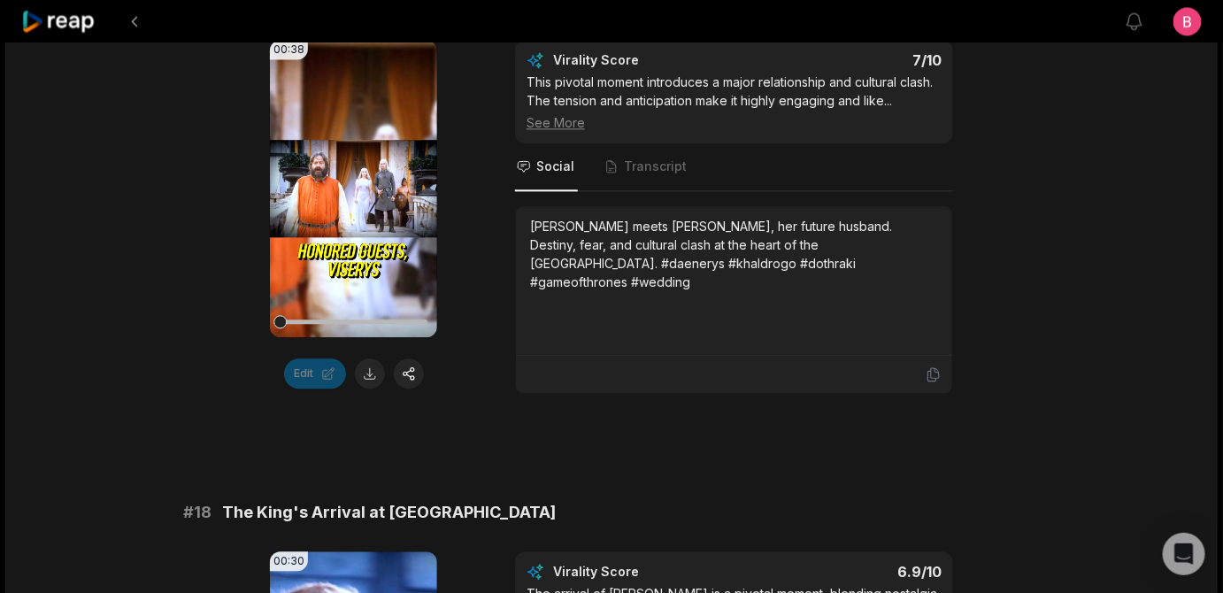
scroll to position [3743, 0]
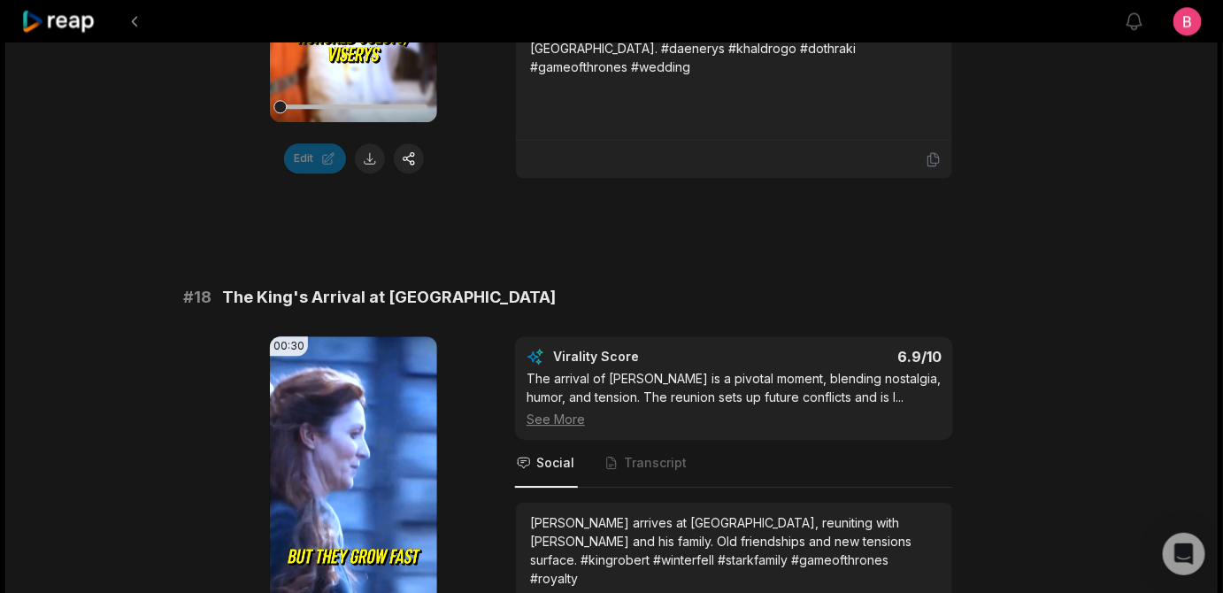
click at [467, 179] on div "00:38 Your browser does not support mp4 format. Edit Virality Score 7 /10 This …" at bounding box center [611, 2] width 857 height 354
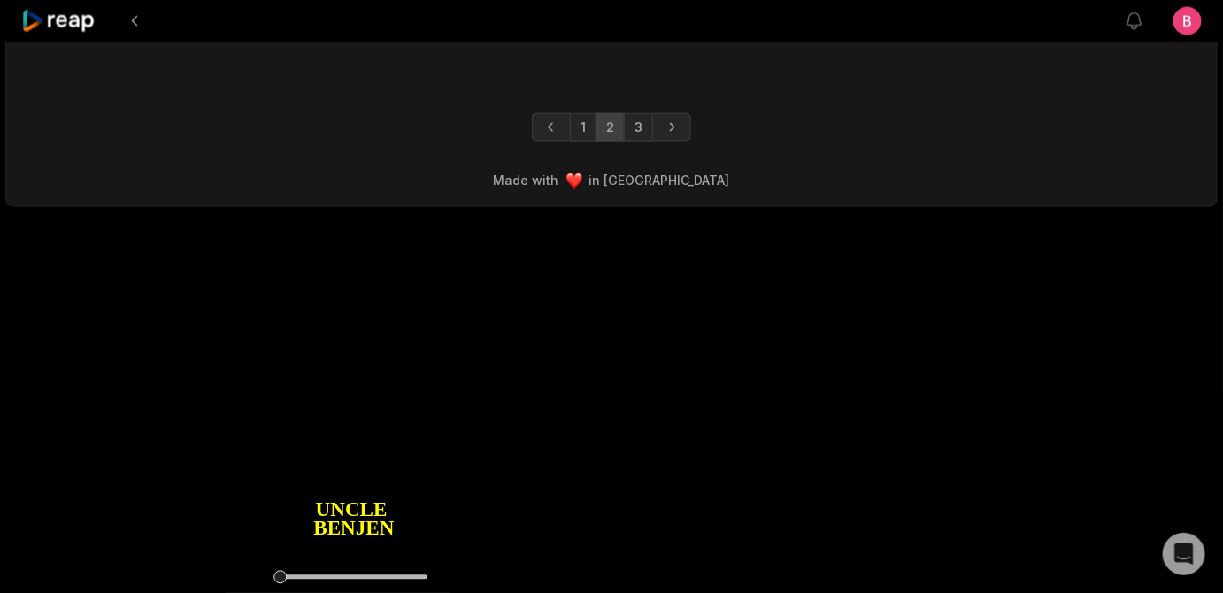
scroll to position [5741, 0]
click at [653, 142] on link "3" at bounding box center [638, 127] width 29 height 28
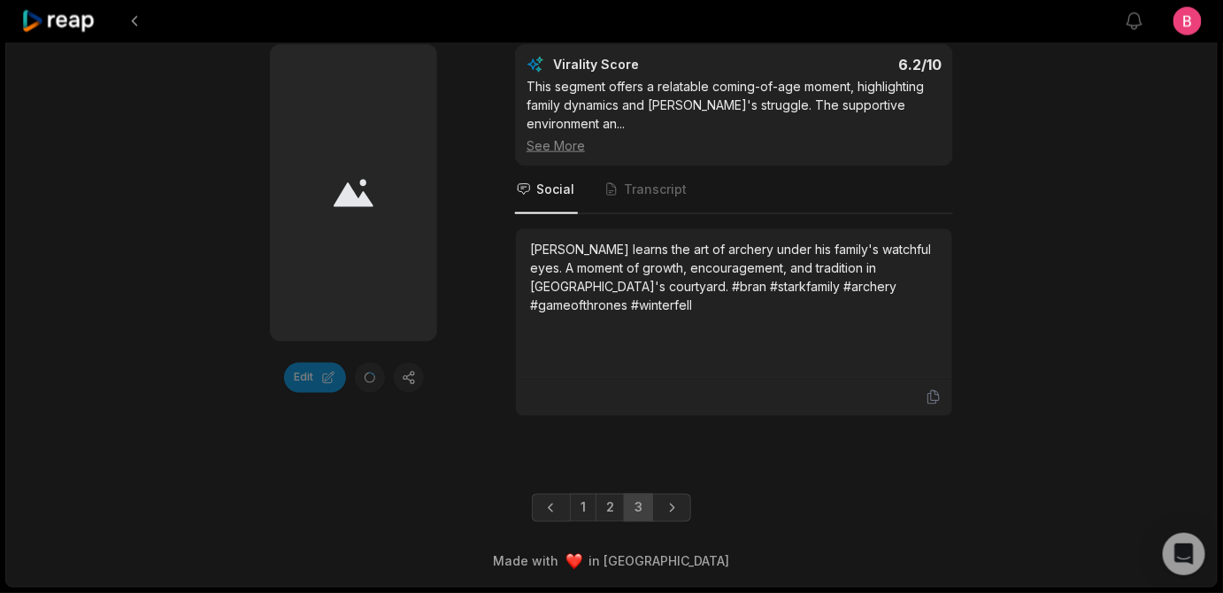
scroll to position [3432, 0]
click at [1030, 494] on div "1 2 3" at bounding box center [611, 508] width 1211 height 28
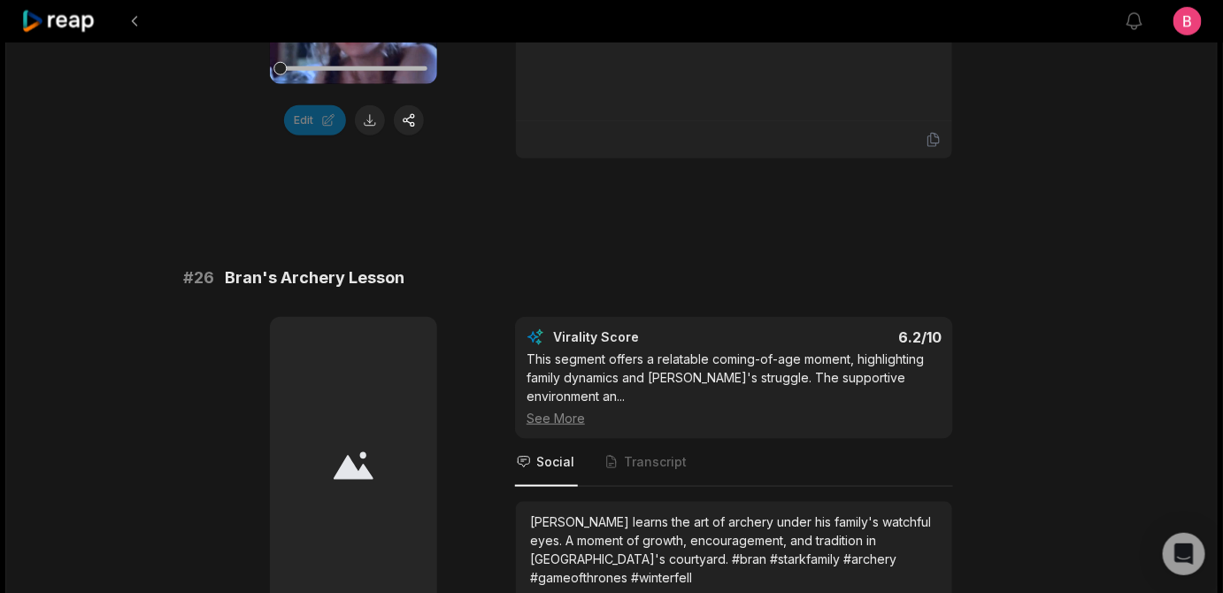
scroll to position [2688, 0]
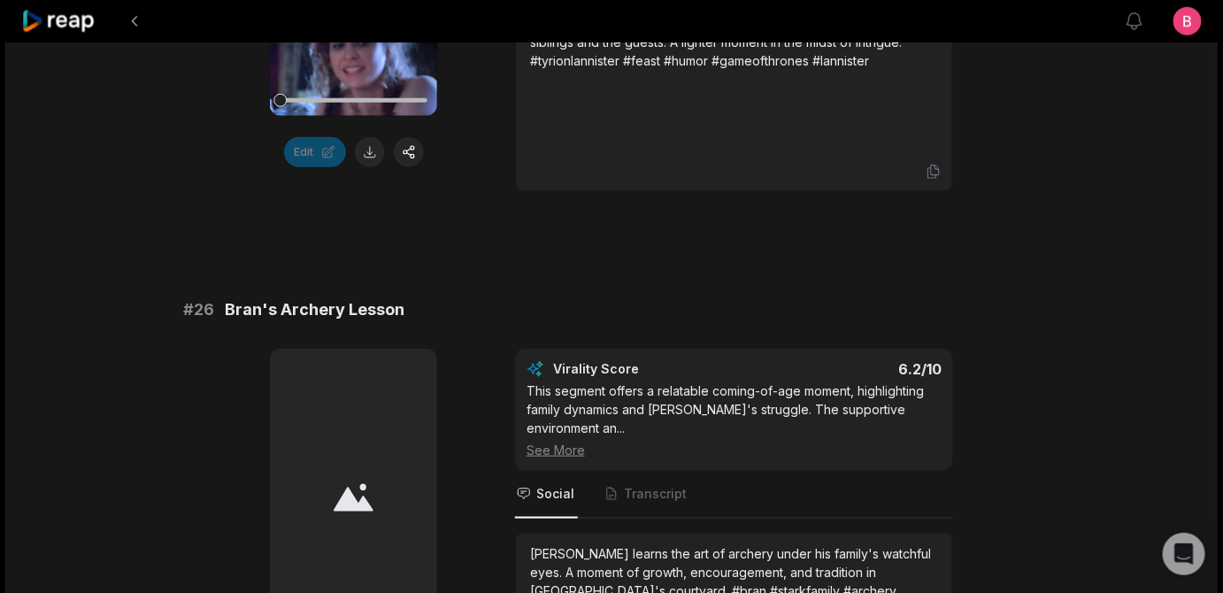
click at [491, 191] on div "00:29 Your browser does not support mp4 format. Edit Virality Score 6.3 /10 Tyr…" at bounding box center [611, 5] width 857 height 373
click at [487, 165] on div "00:29 Your browser does not support mp4 format. Edit Virality Score 6.3 /10 Tyr…" at bounding box center [611, 5] width 857 height 373
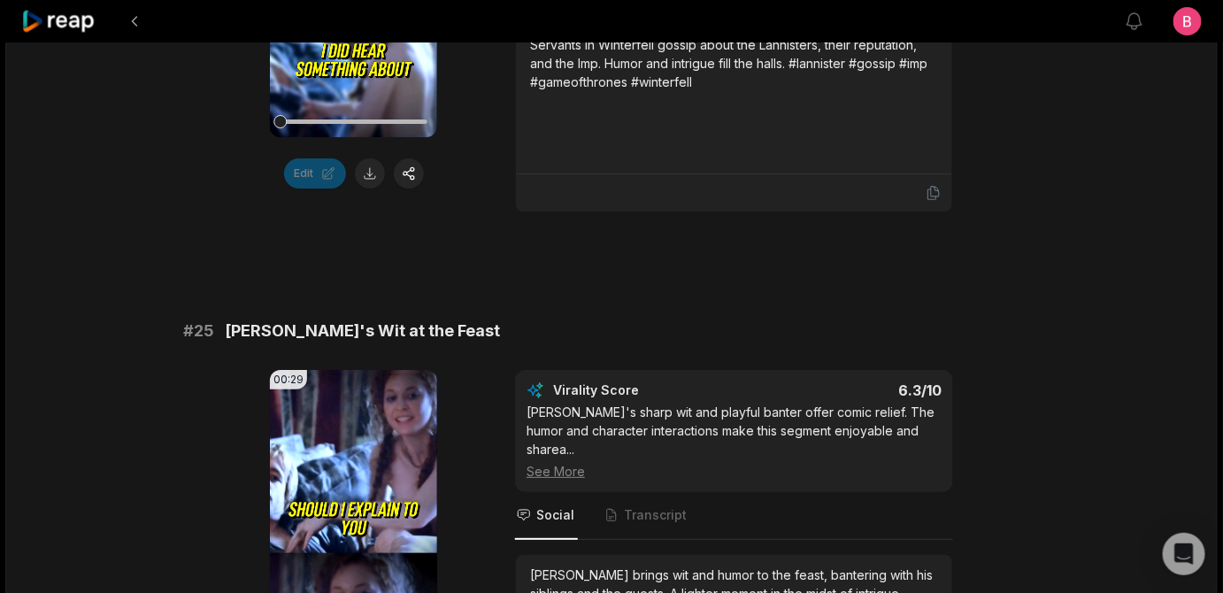
scroll to position [2105, 0]
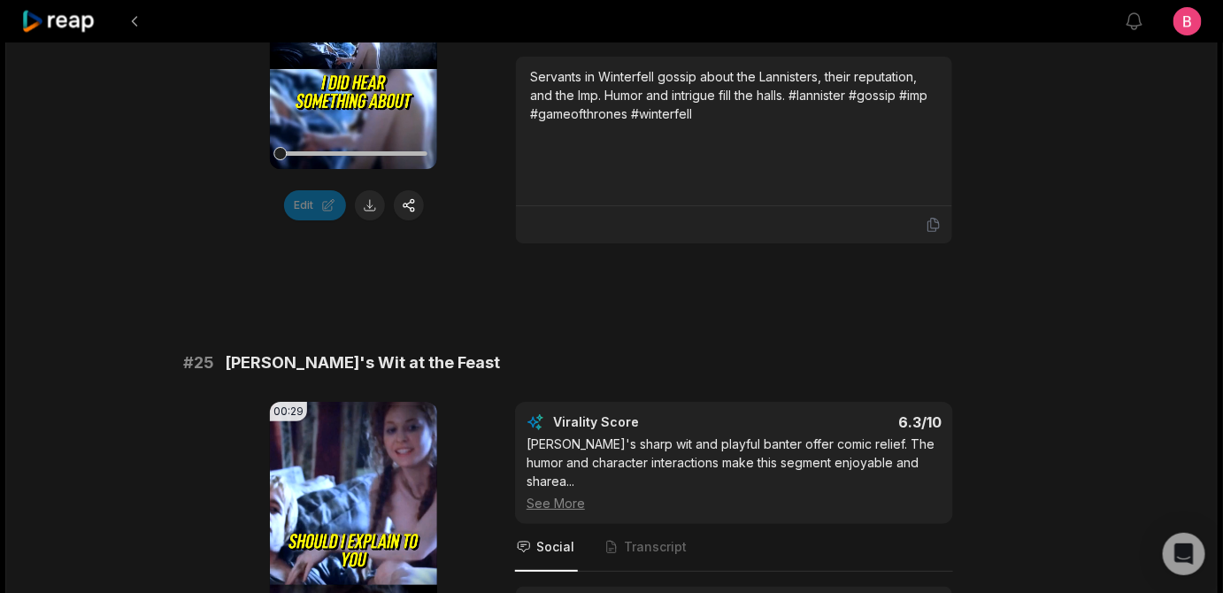
click at [351, 28] on icon at bounding box center [353, 20] width 13 height 15
click at [468, 244] on div "00:31 Your browser does not support mp4 format. Edit Virality Score 6.4 /10 Thi…" at bounding box center [611, 58] width 857 height 373
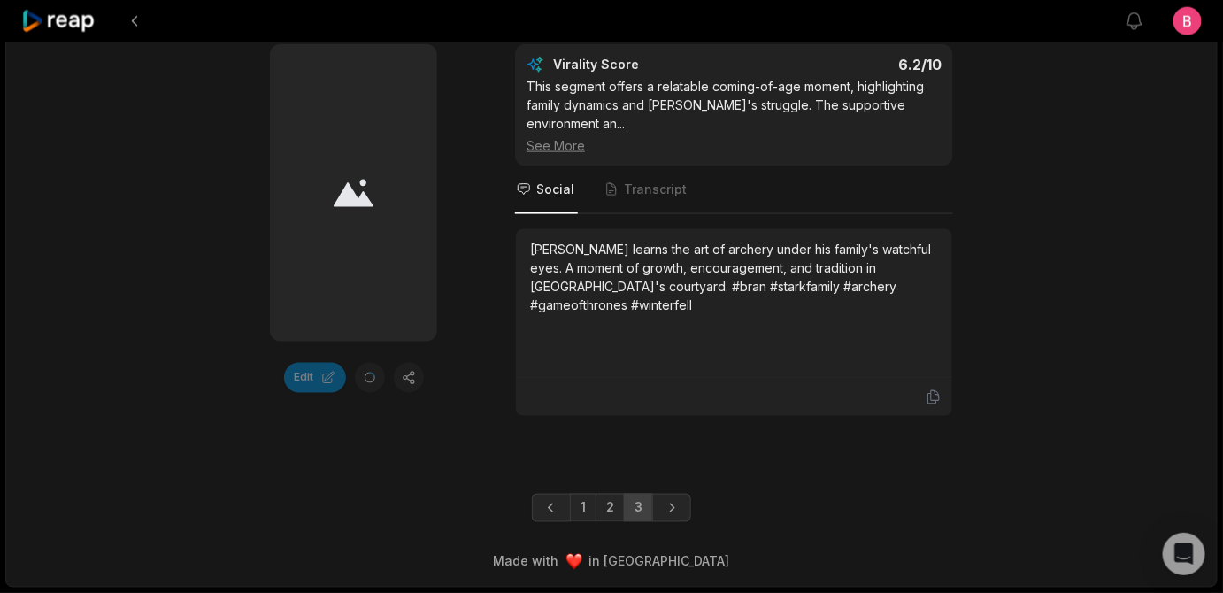
scroll to position [3432, 0]
